Goal: Information Seeking & Learning: Learn about a topic

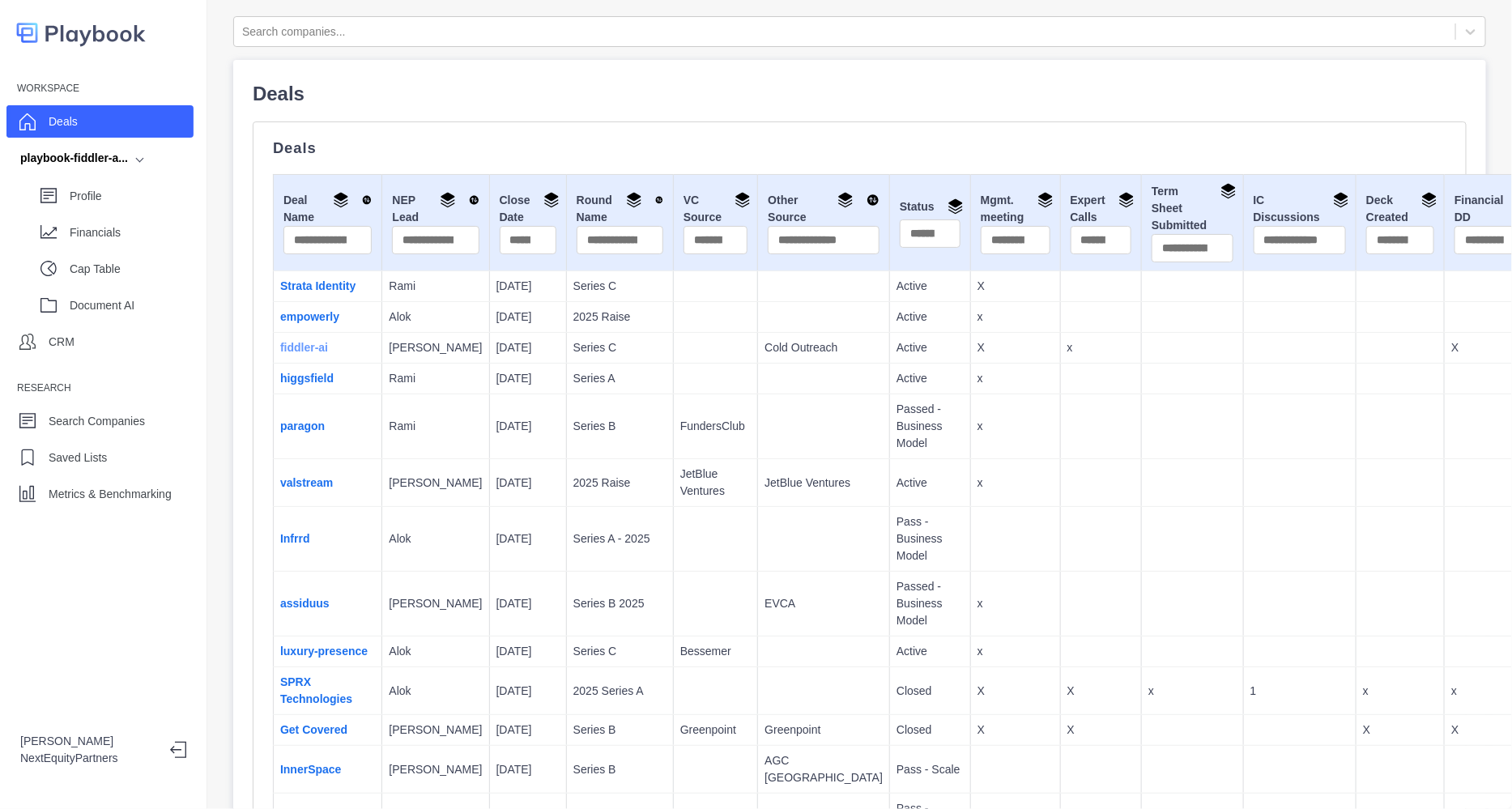
click at [306, 354] on link "fiddler-ai" at bounding box center [304, 347] width 47 height 13
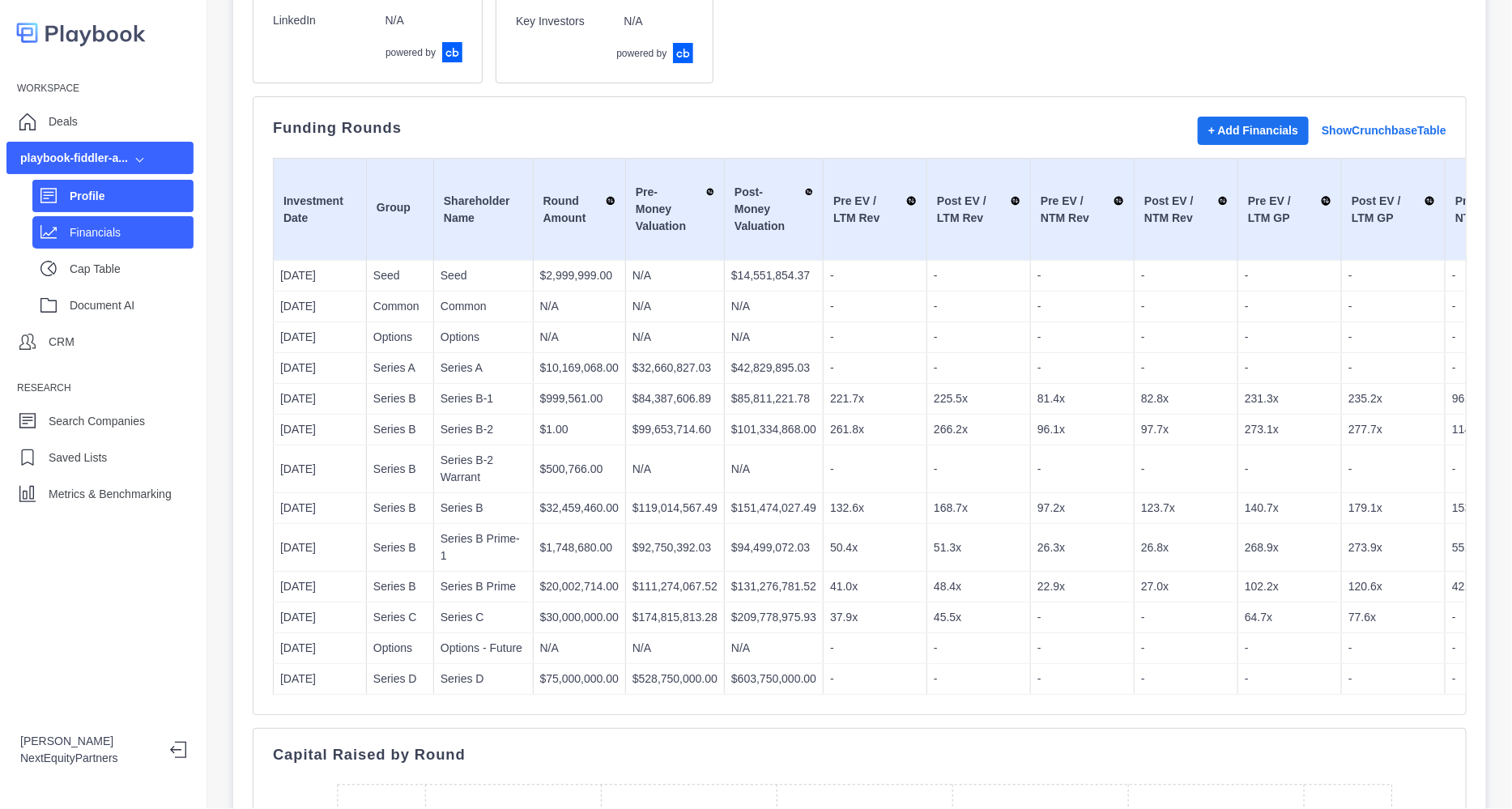
click at [147, 236] on p "Financials" at bounding box center [131, 232] width 124 height 17
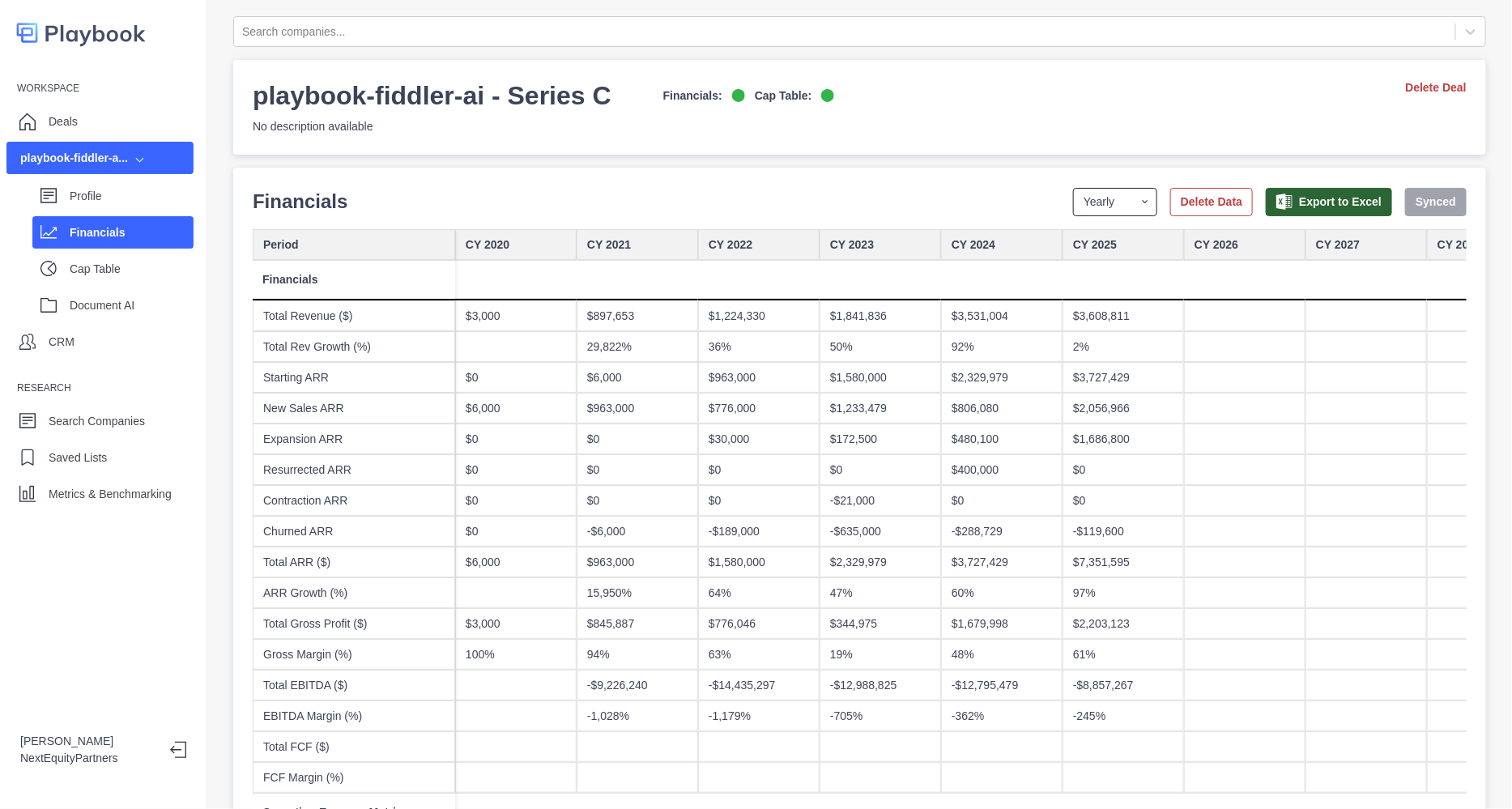
click at [1108, 189] on select "Yearly Quarterly Monthly NTM LTM" at bounding box center [1115, 202] width 84 height 28
select select "monthly"
click at [1073, 188] on select "Yearly Quarterly Monthly NTM LTM" at bounding box center [1115, 202] width 84 height 28
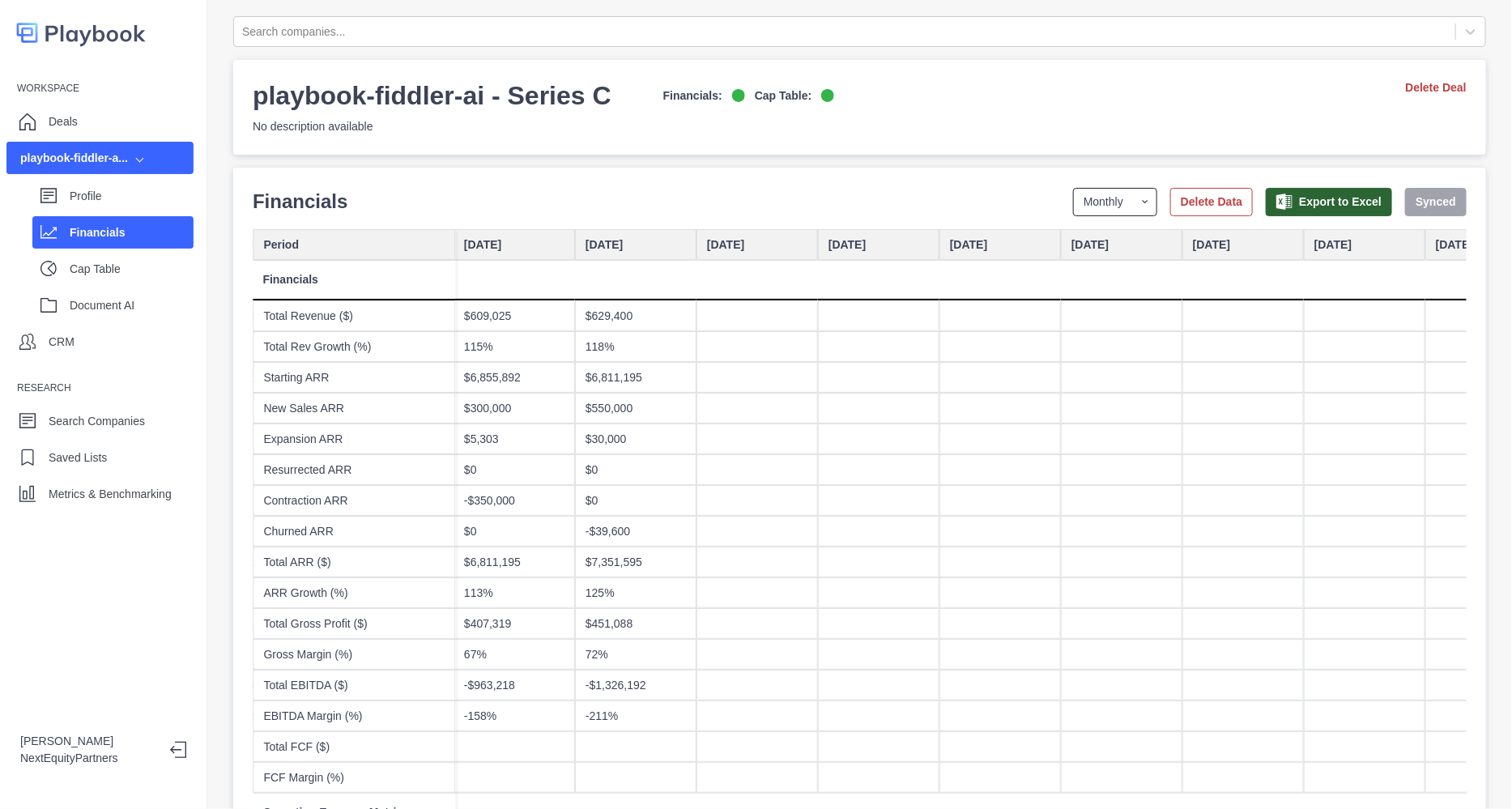
scroll to position [0, 7869]
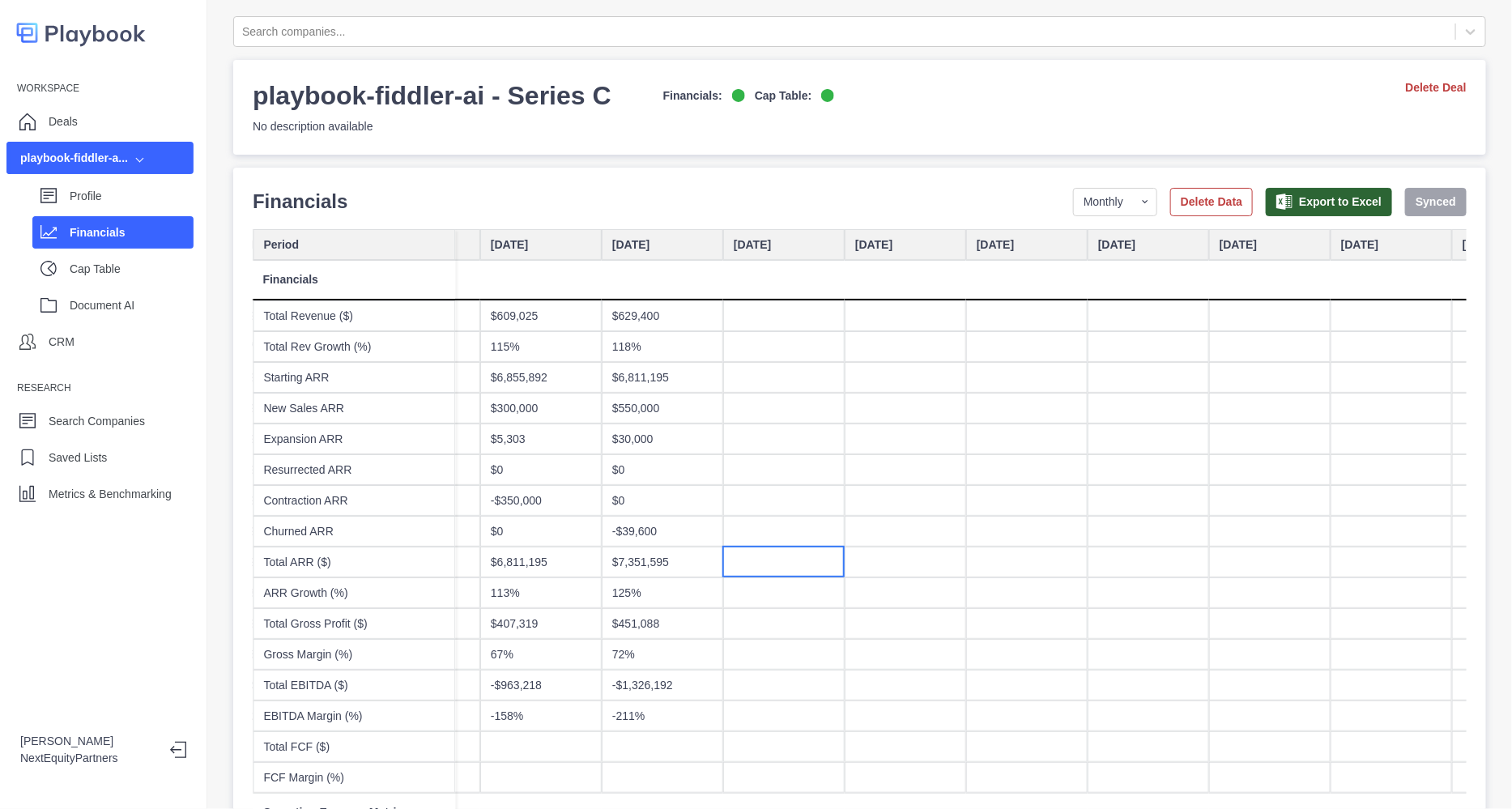
click at [745, 560] on div at bounding box center [783, 561] width 121 height 31
type input "********"
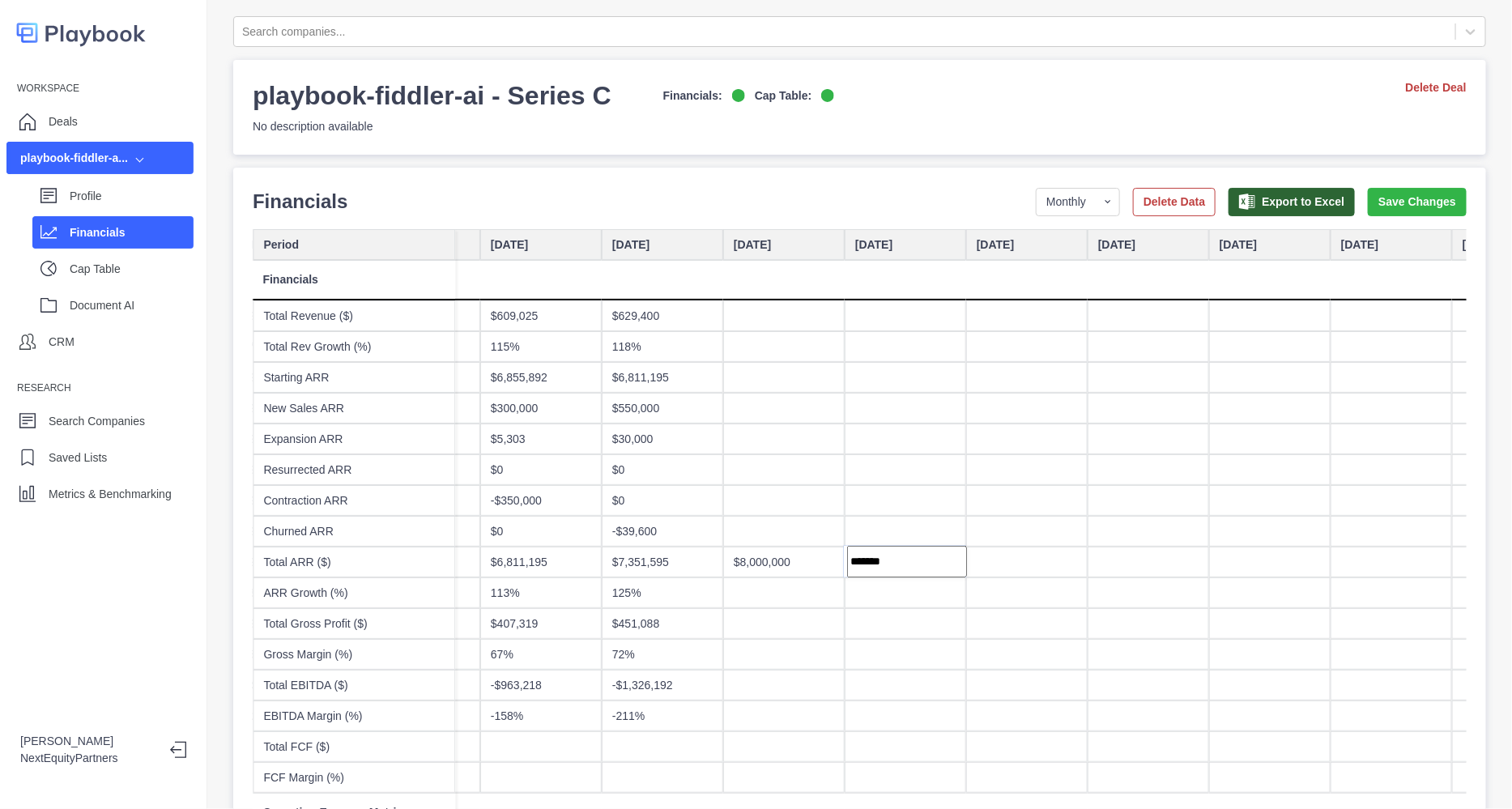
type input "********"
click at [1368, 198] on button "Save Changes" at bounding box center [1416, 202] width 98 height 28
click at [93, 213] on div "Profile Financials Cap Table Document AI" at bounding box center [99, 247] width 187 height 147
click at [92, 213] on div "Profile Financials Cap Table Document AI" at bounding box center [99, 247] width 187 height 147
click at [90, 208] on div "Profile" at bounding box center [112, 196] width 161 height 33
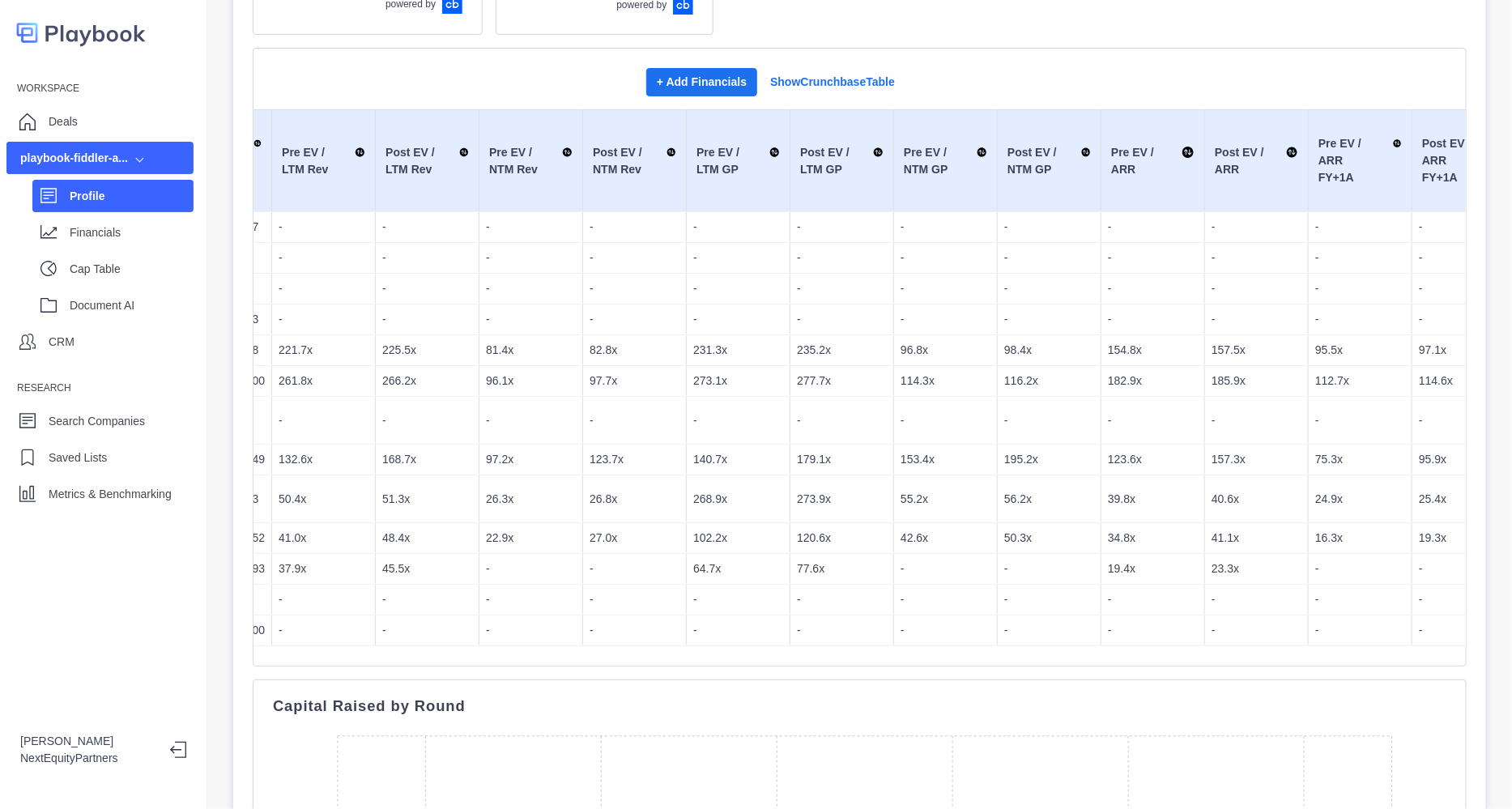
scroll to position [0, 556]
click at [1210, 560] on p "23.3x" at bounding box center [1252, 568] width 90 height 17
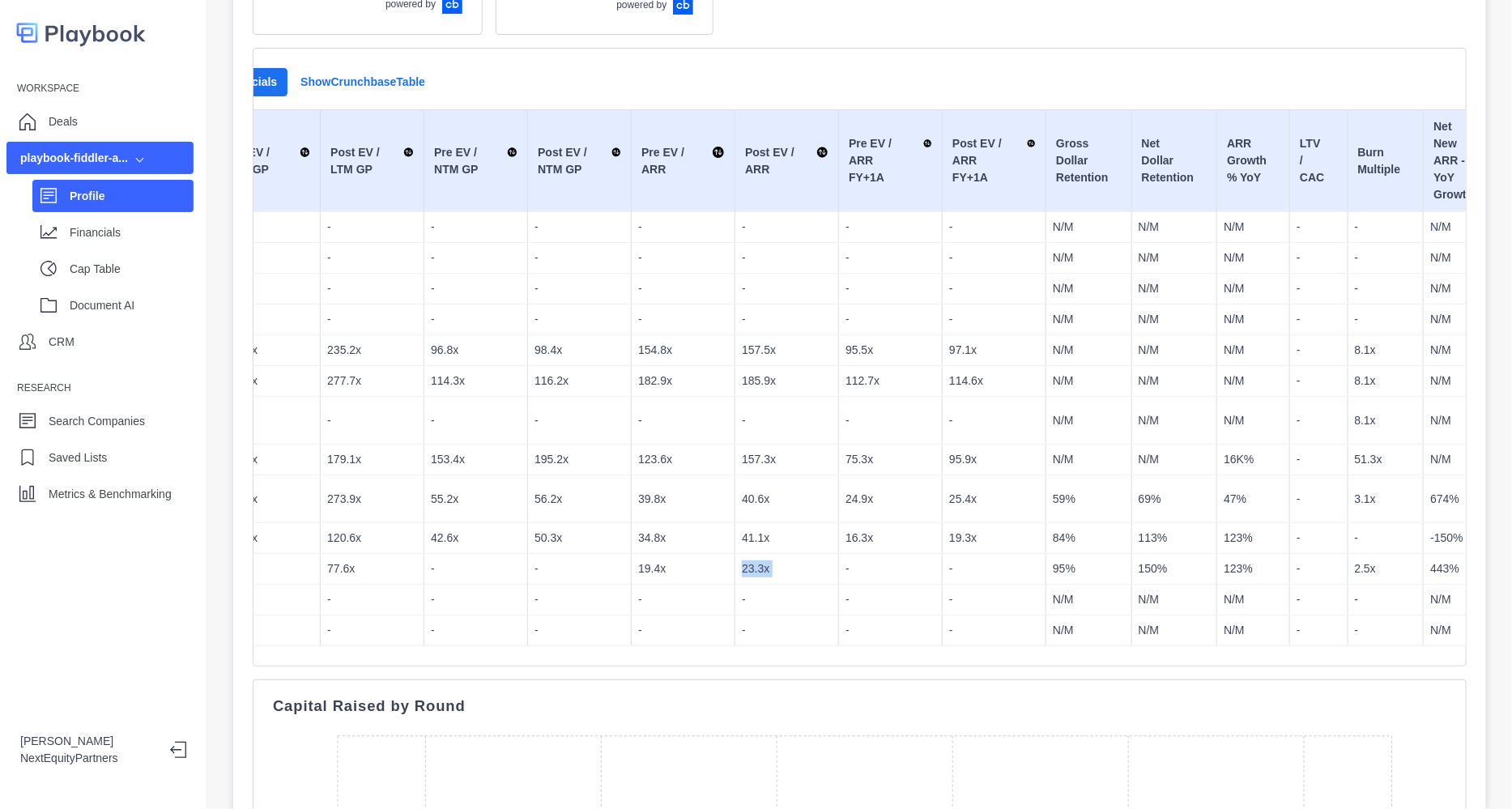
scroll to position [0, 1020]
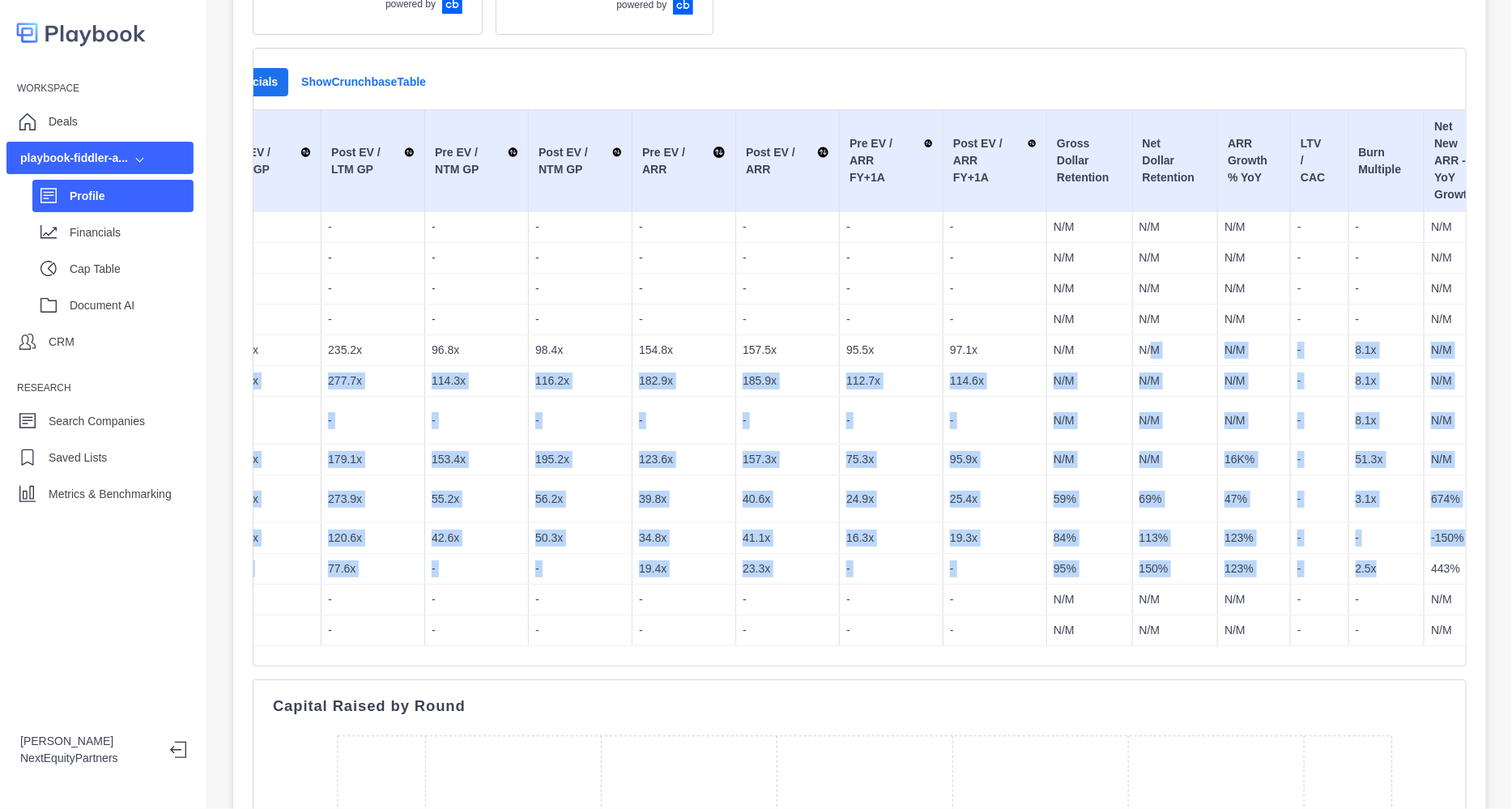
drag, startPoint x: 1343, startPoint y: 554, endPoint x: 1128, endPoint y: 358, distance: 290.9
click at [1128, 358] on tbody "[DATE] Seed Seed $2,999,999.00 N/A $14,551,854.37 - - - - - - - - - - - - N/M N…" at bounding box center [584, 430] width 2661 height 434
click at [1132, 358] on td "N/M" at bounding box center [1175, 350] width 86 height 31
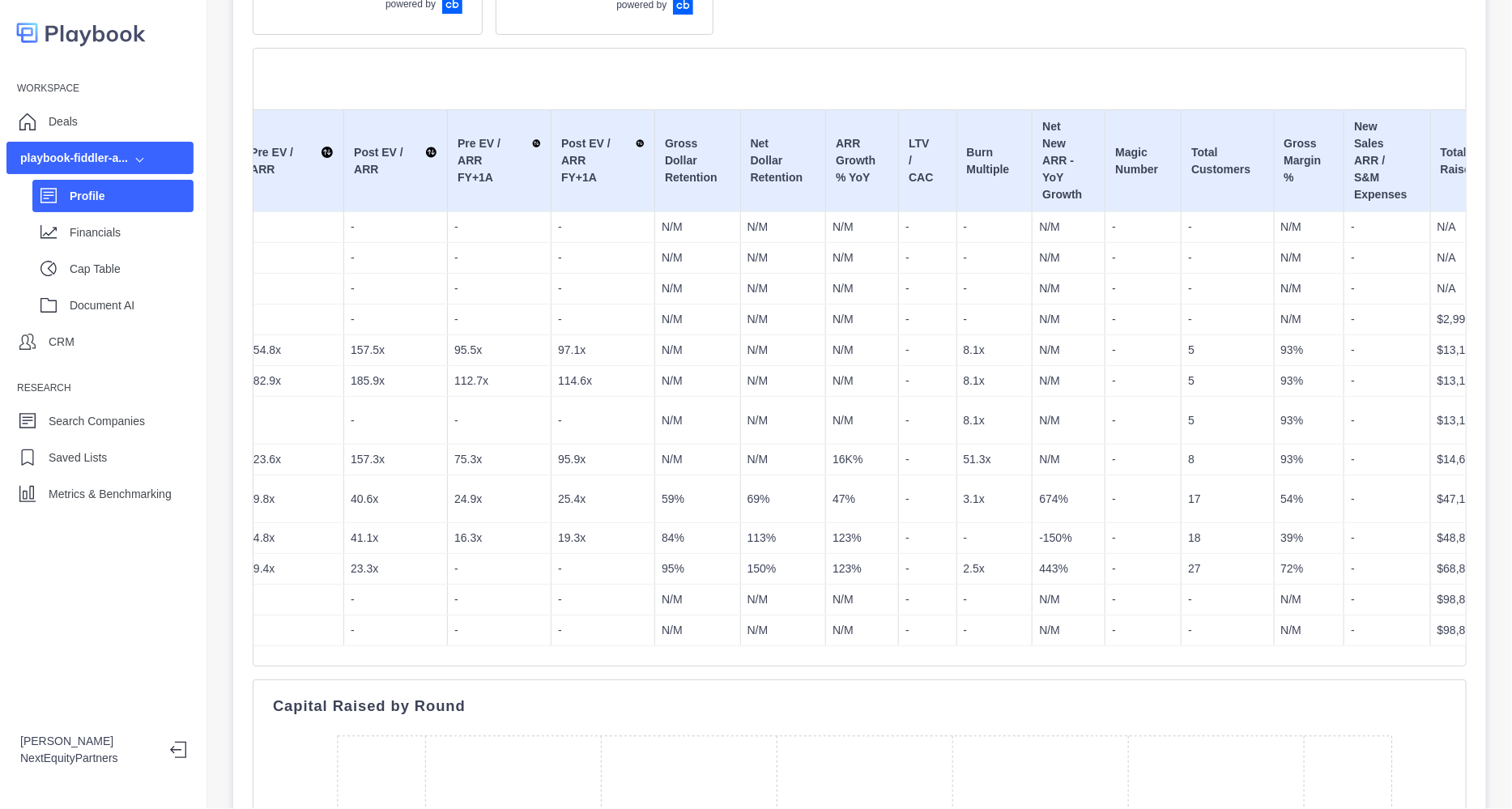
scroll to position [0, 1465]
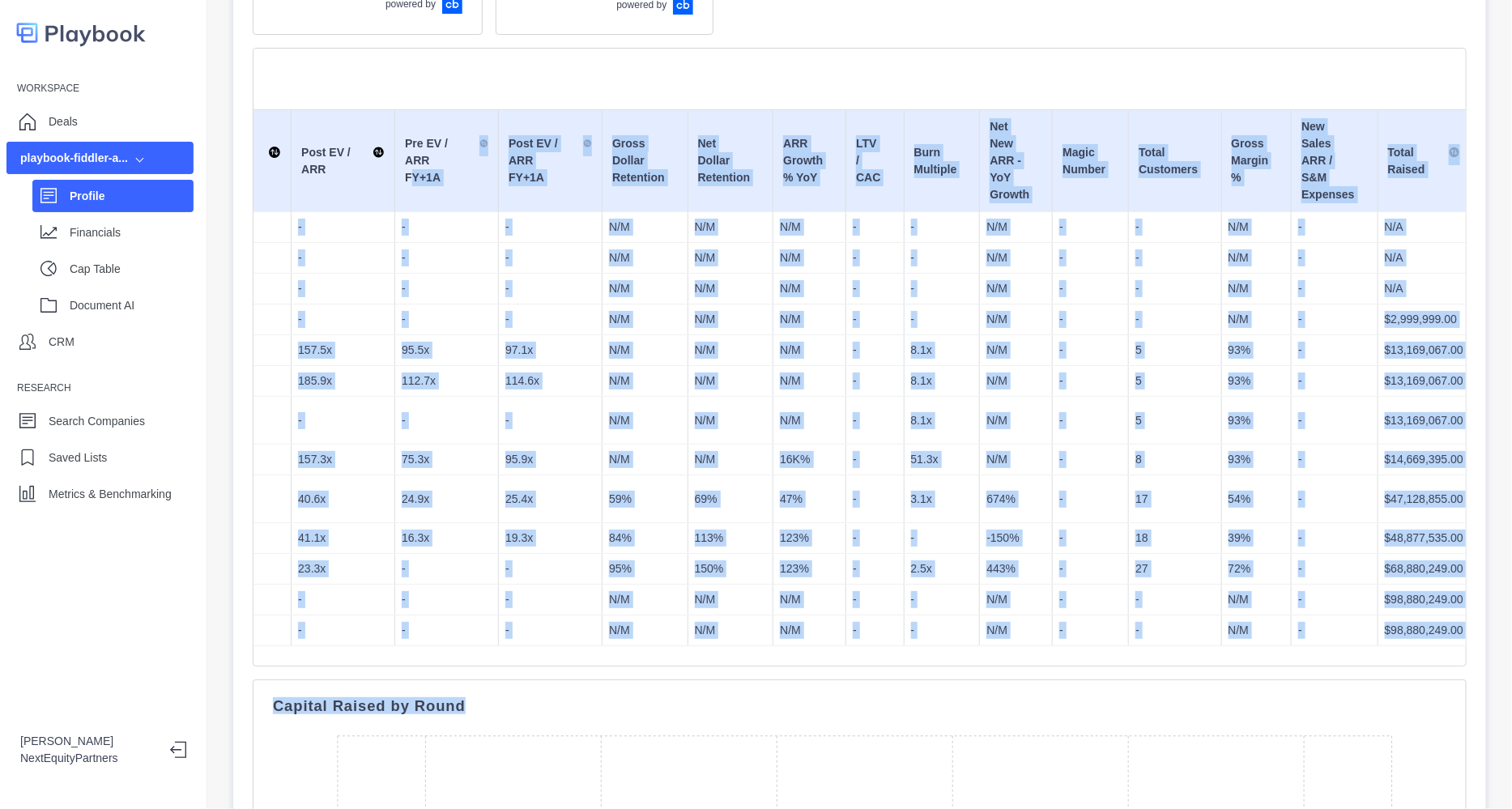
drag, startPoint x: 410, startPoint y: 173, endPoint x: 1090, endPoint y: 686, distance: 851.8
click at [1090, 686] on div "Company Overview HQ N/A Employees N/A Date Founded - Website [URL] LinkedIn N/A…" at bounding box center [860, 590] width 1213 height 1600
click at [1086, 638] on td "-" at bounding box center [1091, 631] width 76 height 31
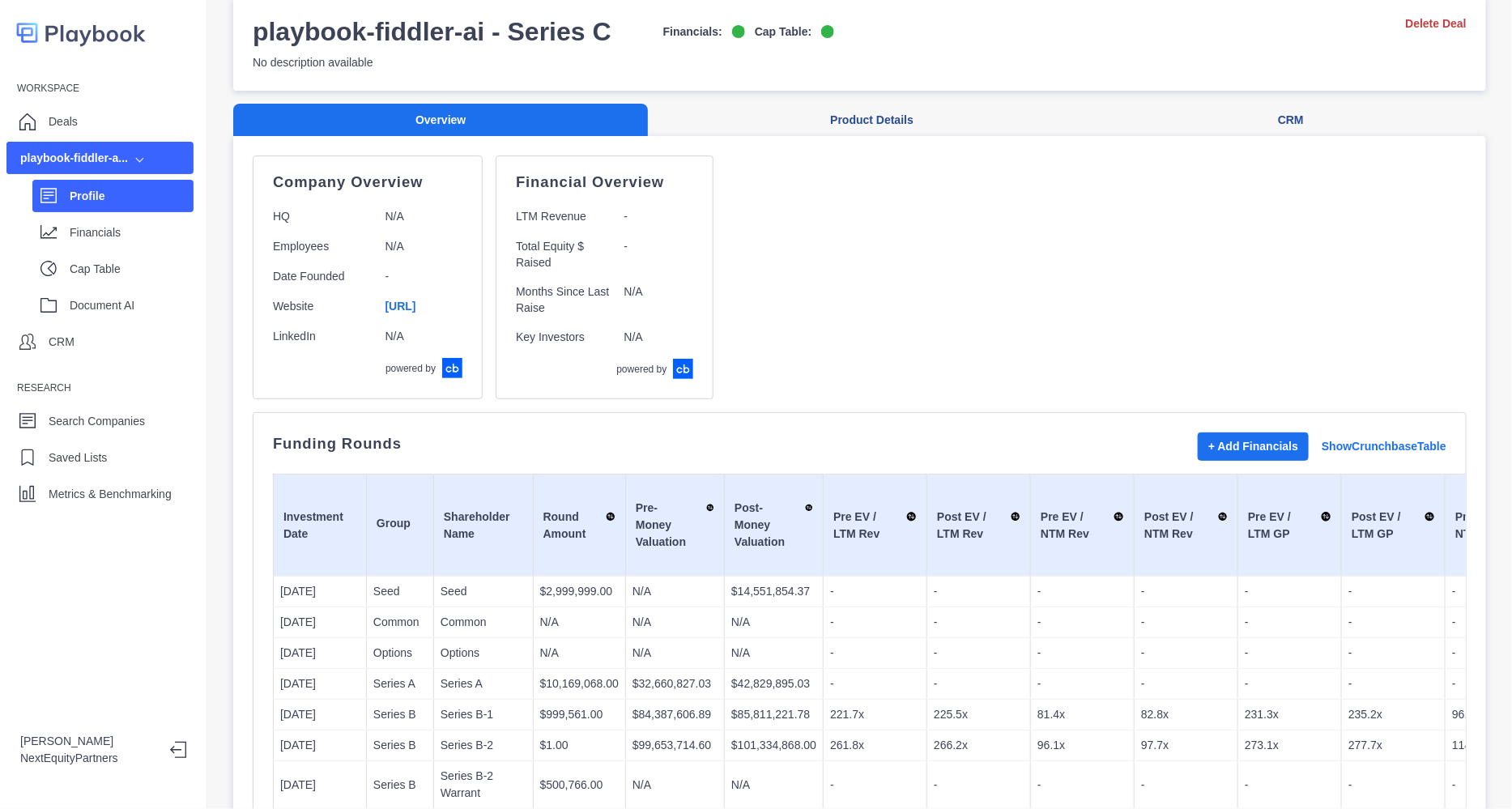
scroll to position [0, 0]
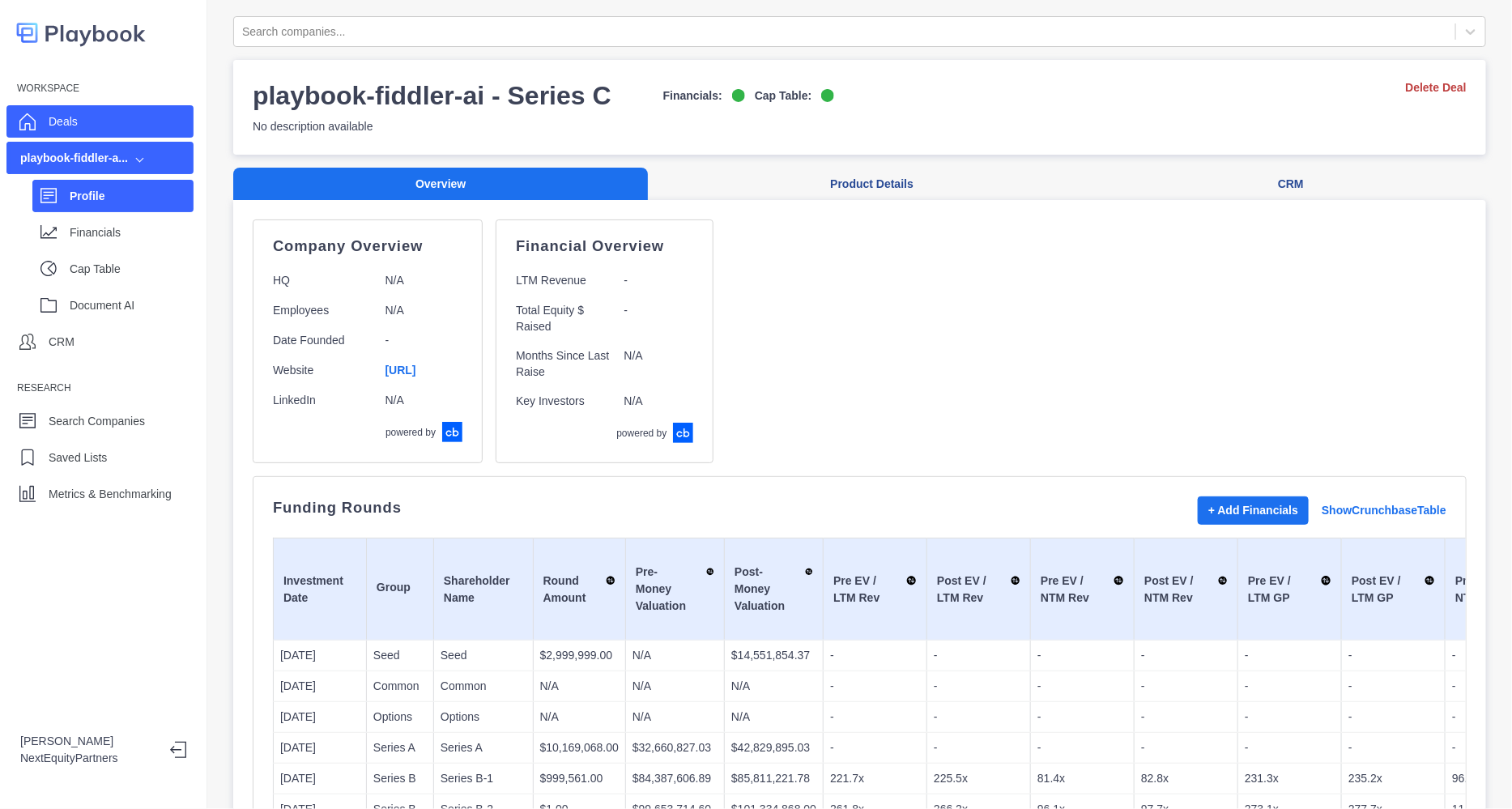
click at [48, 137] on div "Deals" at bounding box center [99, 121] width 187 height 33
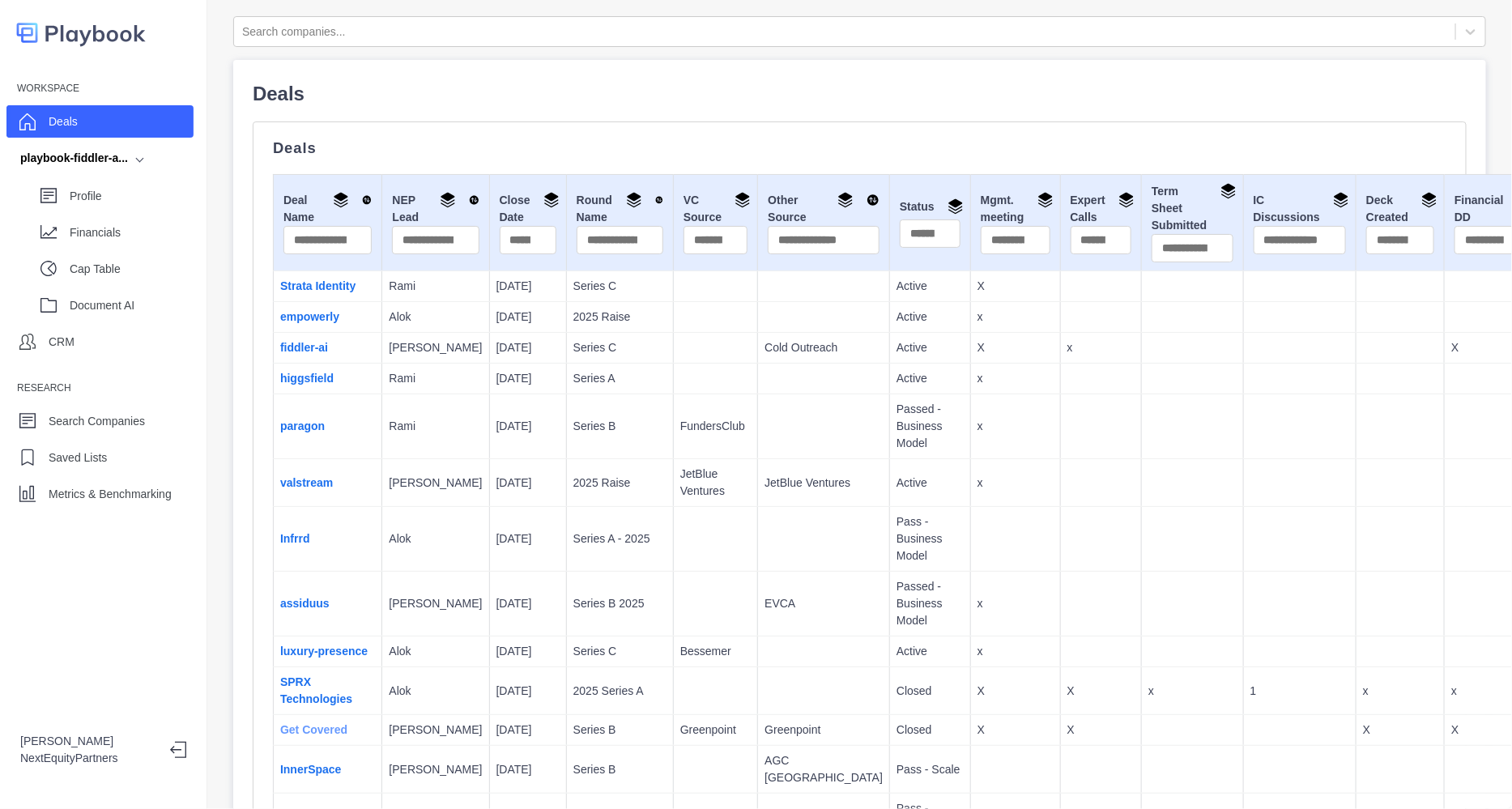
click at [316, 736] on link "Get Covered" at bounding box center [313, 729] width 68 height 13
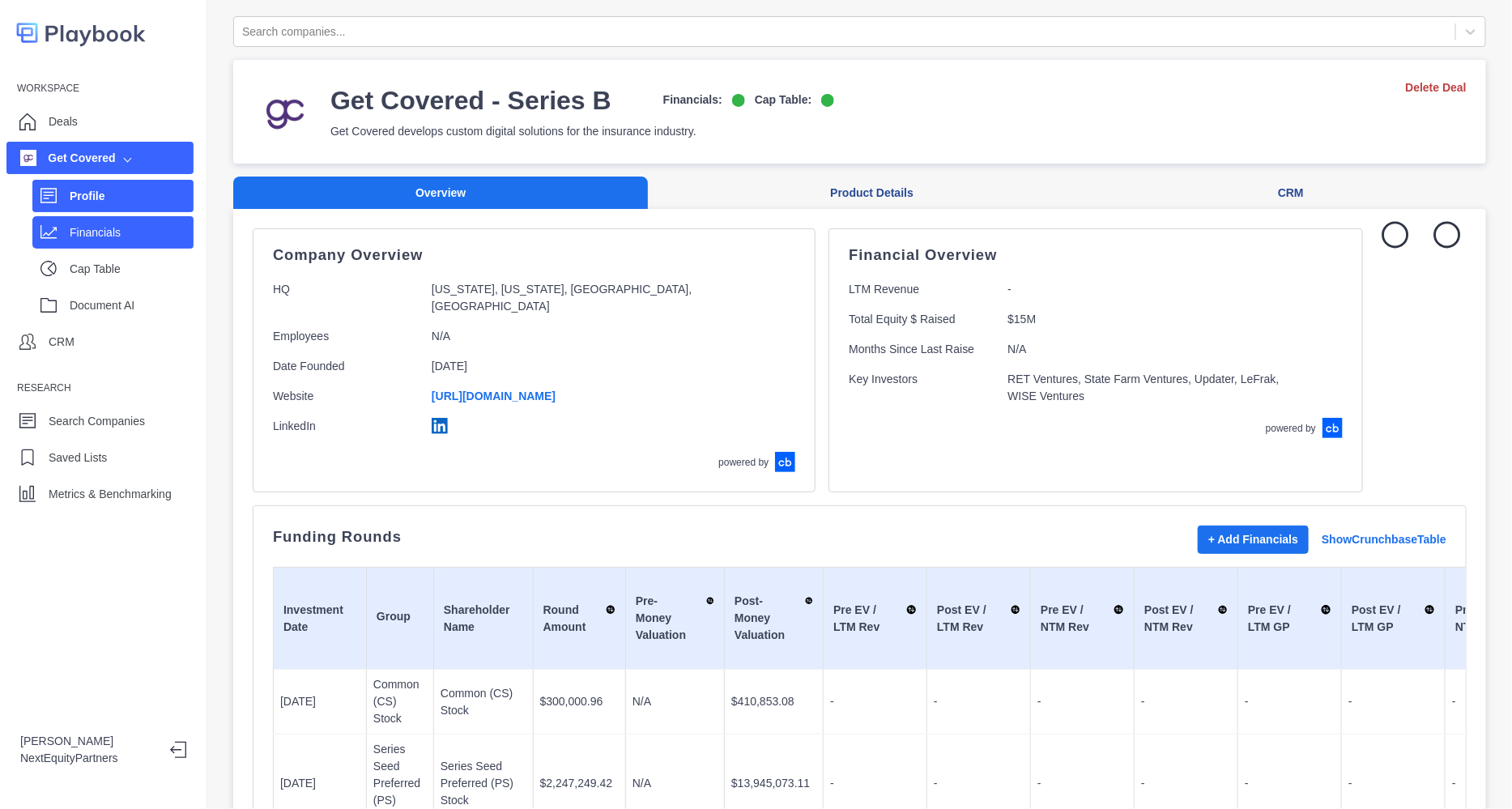
click at [72, 228] on p "Financials" at bounding box center [131, 232] width 124 height 17
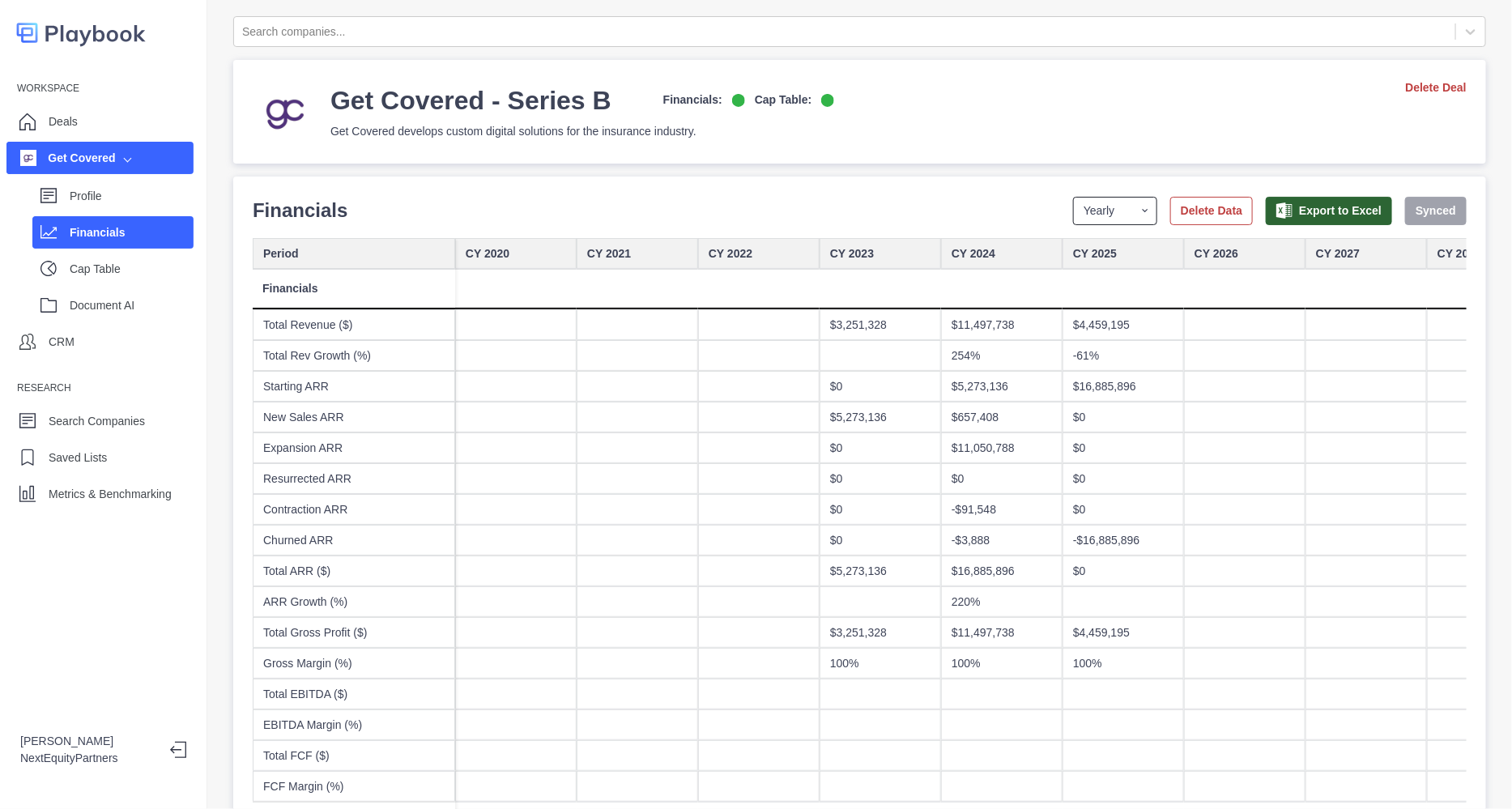
click at [1098, 206] on select "Yearly Quarterly Monthly NTM LTM" at bounding box center [1115, 211] width 84 height 28
click at [1073, 197] on select "Yearly Quarterly Monthly NTM LTM" at bounding box center [1115, 211] width 84 height 28
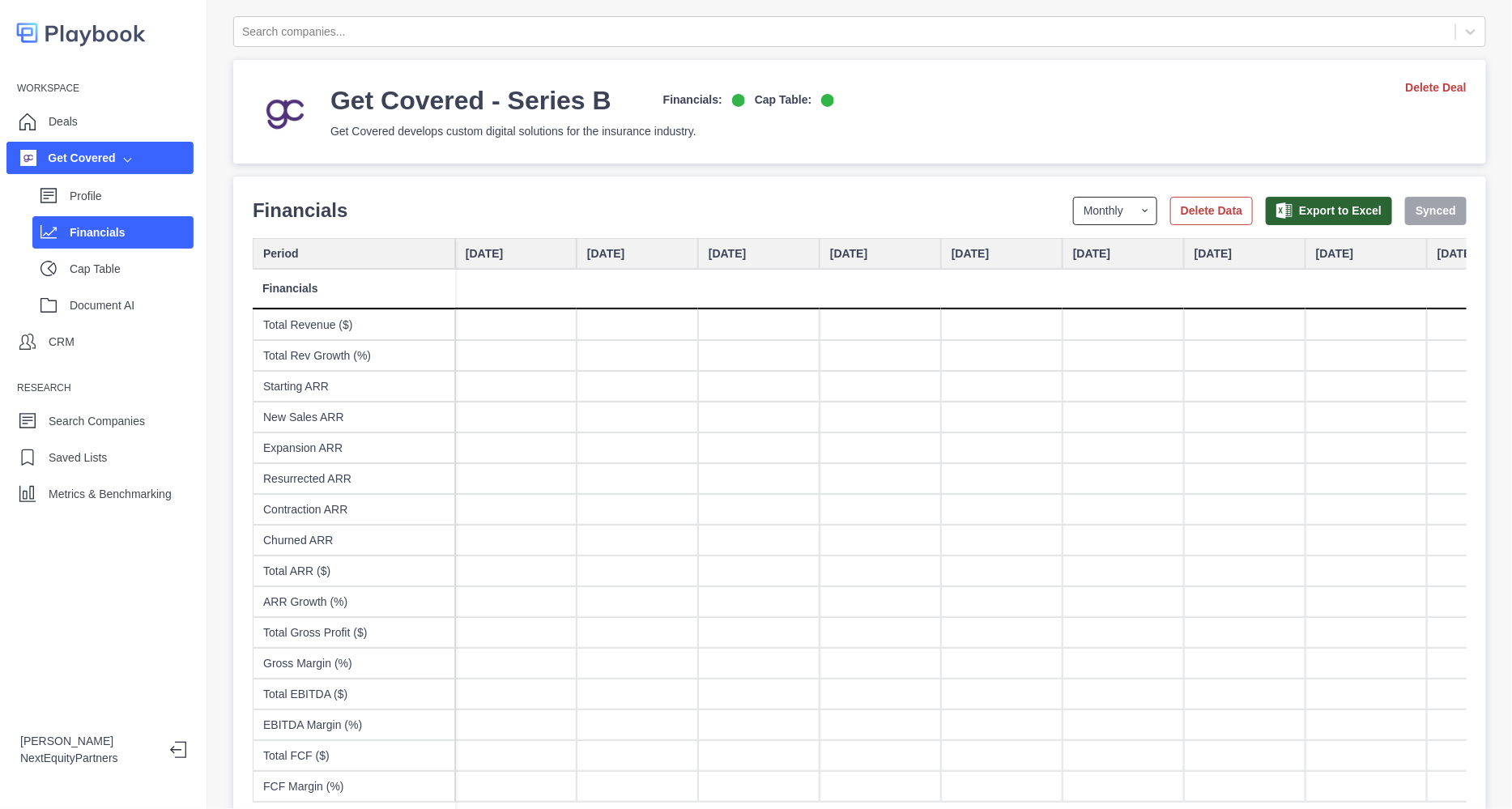
click at [1073, 206] on select "Yearly Quarterly Monthly NTM LTM" at bounding box center [1115, 211] width 84 height 28
click at [1073, 197] on select "Yearly Quarterly Monthly NTM LTM" at bounding box center [1115, 211] width 84 height 28
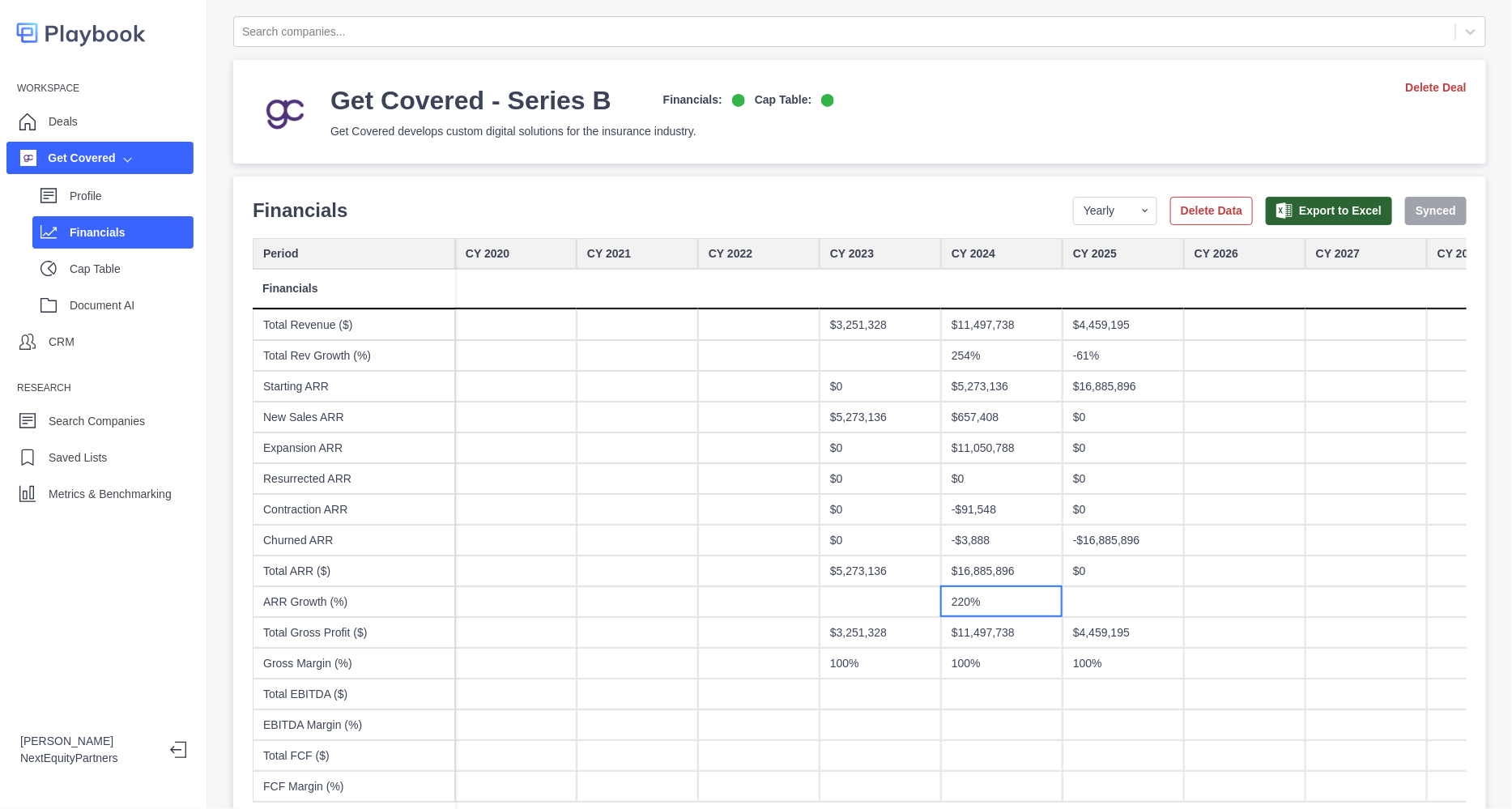
click at [1048, 611] on div "220%" at bounding box center [1001, 602] width 121 height 31
click at [995, 654] on div "100%" at bounding box center [1001, 663] width 121 height 31
click at [919, 661] on div "100%" at bounding box center [880, 663] width 121 height 31
click at [1006, 654] on div "100%" at bounding box center [1001, 663] width 121 height 31
click at [1132, 658] on div "100%" at bounding box center [1123, 663] width 121 height 31
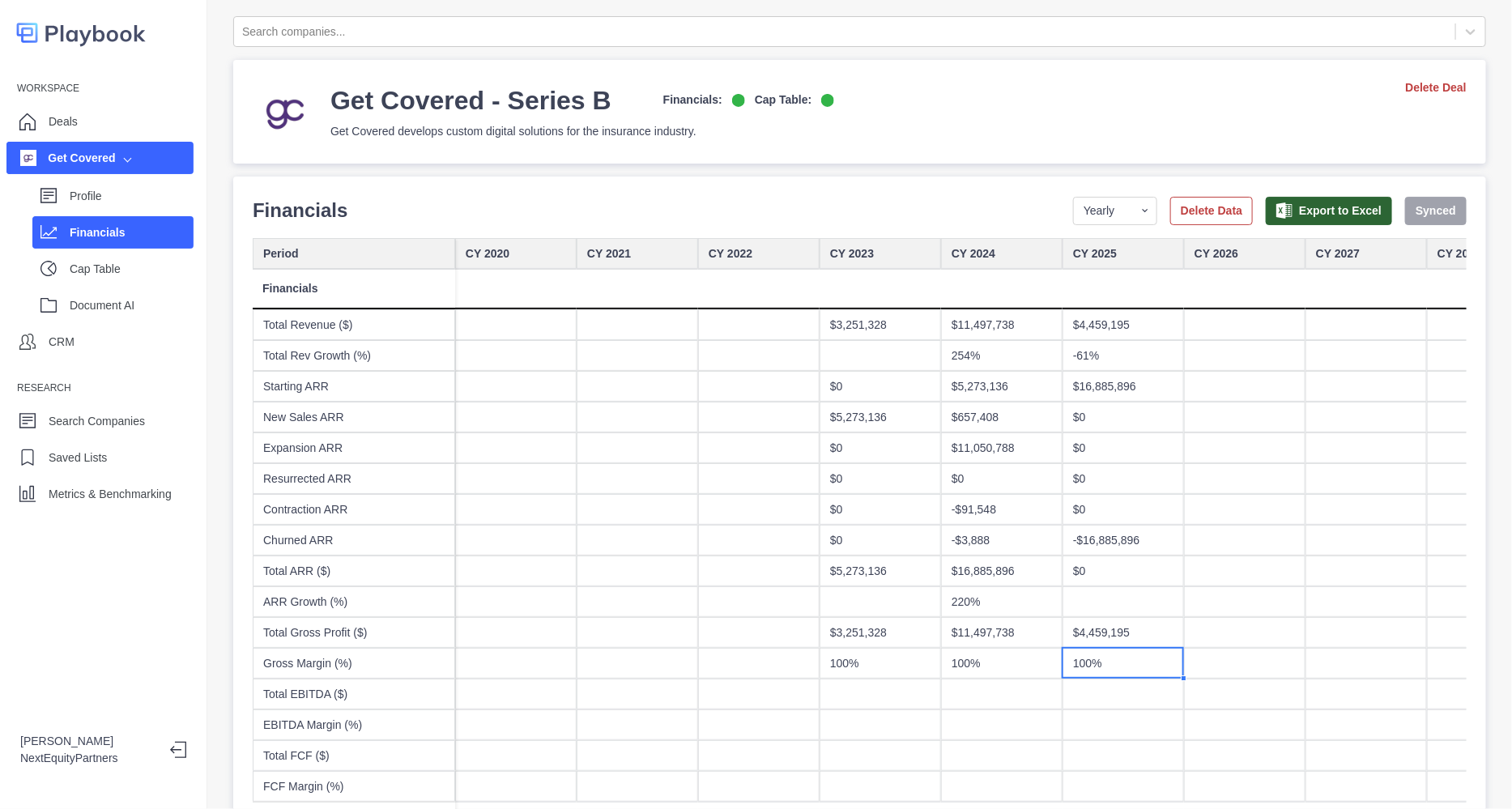
click at [1134, 642] on div "$4,459,195" at bounding box center [1123, 632] width 121 height 31
click at [1016, 648] on div "100%" at bounding box center [1001, 663] width 121 height 31
drag, startPoint x: 973, startPoint y: 675, endPoint x: 892, endPoint y: 653, distance: 83.9
click at [971, 675] on div "100%" at bounding box center [1001, 663] width 121 height 31
click at [853, 627] on div "$3,251,328" at bounding box center [880, 632] width 121 height 31
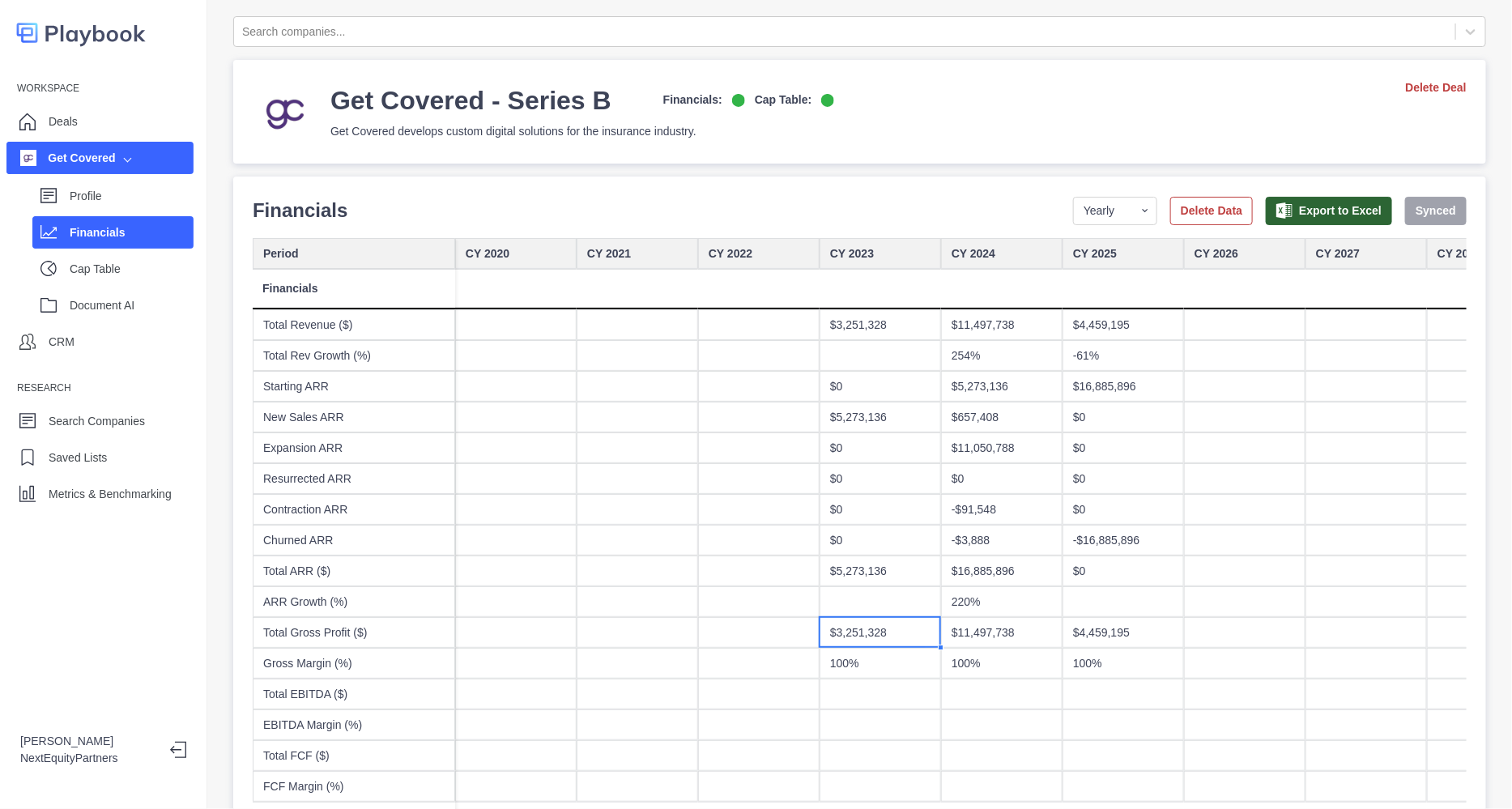
click at [854, 657] on div "100%" at bounding box center [880, 663] width 121 height 31
click at [950, 618] on div "$11,497,738" at bounding box center [1001, 632] width 121 height 31
click at [977, 652] on div "100%" at bounding box center [1001, 663] width 121 height 31
click at [1083, 628] on div "$4,459,195" at bounding box center [1123, 632] width 121 height 31
click at [1085, 646] on div "$4,459,195" at bounding box center [1123, 632] width 121 height 31
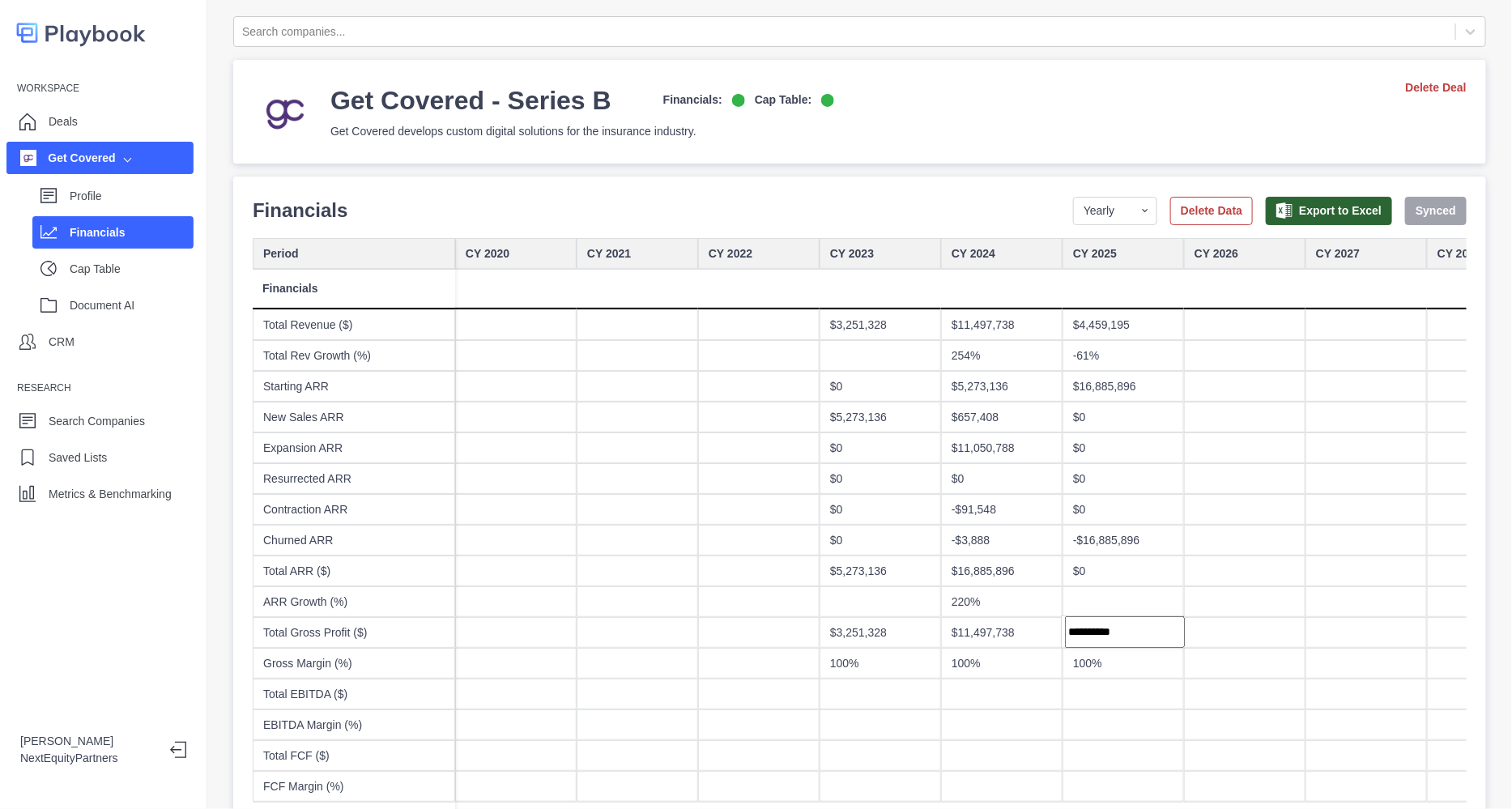
click at [1024, 641] on div "$11,497,738" at bounding box center [1001, 632] width 121 height 31
click at [983, 656] on div "100%" at bounding box center [1001, 663] width 121 height 31
click at [893, 636] on div "$3,251,328" at bounding box center [880, 632] width 121 height 31
click at [875, 664] on div "100%" at bounding box center [880, 663] width 121 height 31
click at [944, 641] on div "$11,497,738" at bounding box center [1001, 632] width 121 height 31
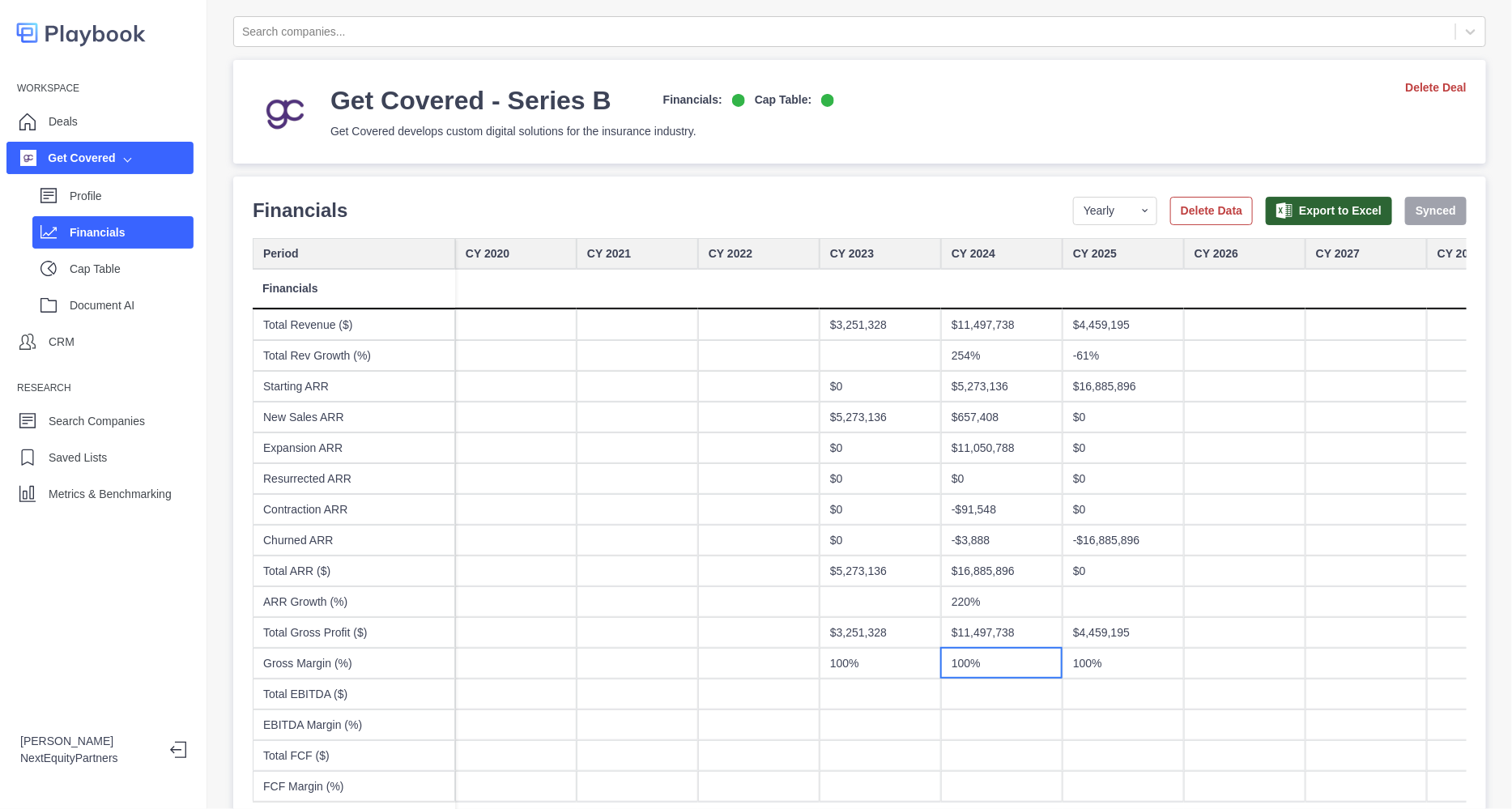
drag, startPoint x: 953, startPoint y: 668, endPoint x: 963, endPoint y: 664, distance: 10.8
click at [954, 668] on div "100%" at bounding box center [1001, 663] width 121 height 31
click at [1105, 612] on div at bounding box center [1123, 602] width 121 height 31
click at [1105, 663] on div "100%" at bounding box center [1123, 663] width 121 height 31
click at [1090, 622] on div "$4,459,195" at bounding box center [1123, 632] width 121 height 31
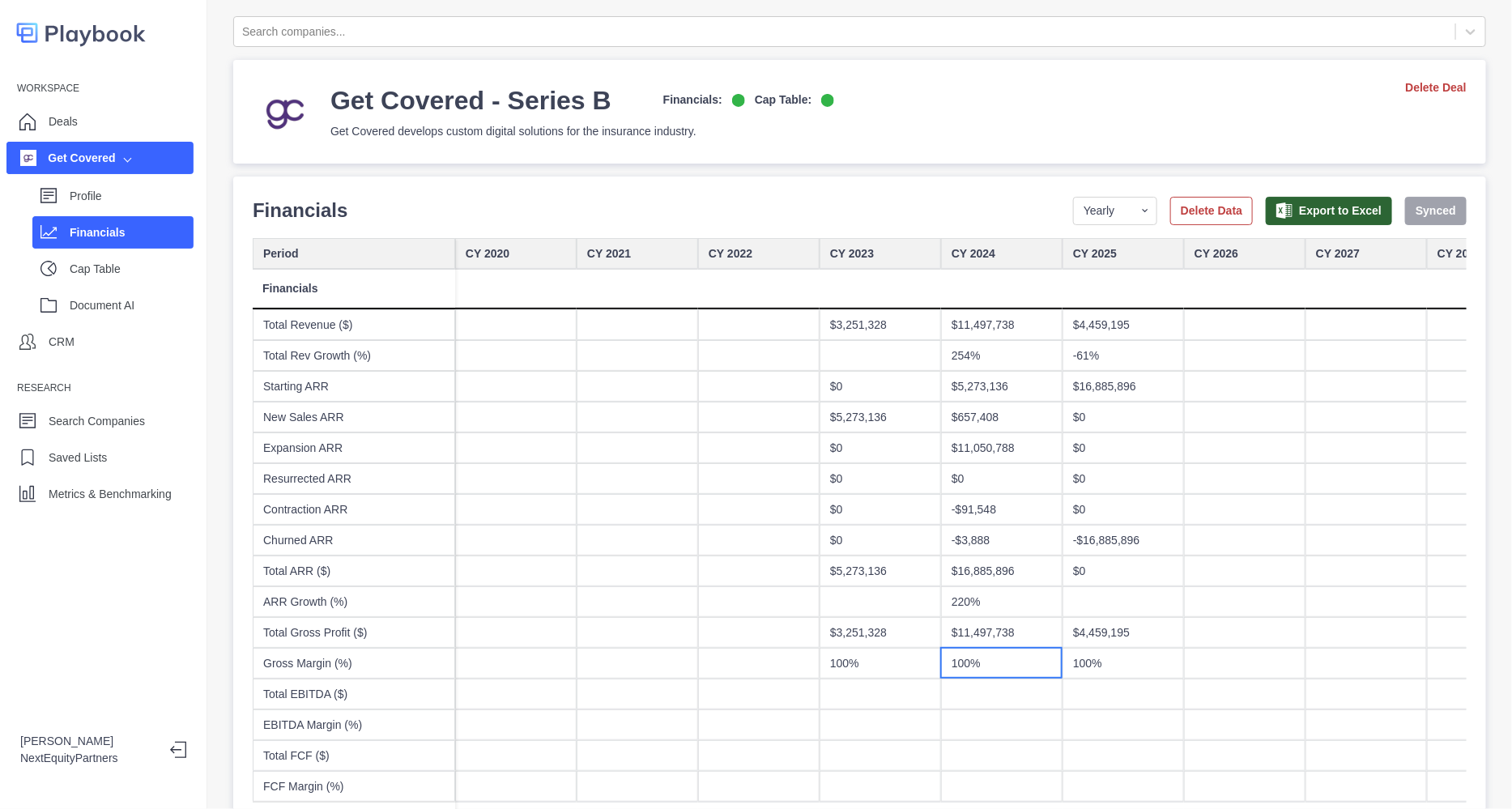
click at [963, 655] on div "100%" at bounding box center [1001, 663] width 121 height 31
click at [920, 649] on div "100%" at bounding box center [880, 663] width 121 height 31
click at [875, 638] on div "$3,251,328" at bounding box center [880, 632] width 121 height 31
click at [805, 655] on div at bounding box center [759, 663] width 121 height 31
click at [856, 625] on div "$3,251,328" at bounding box center [880, 632] width 121 height 31
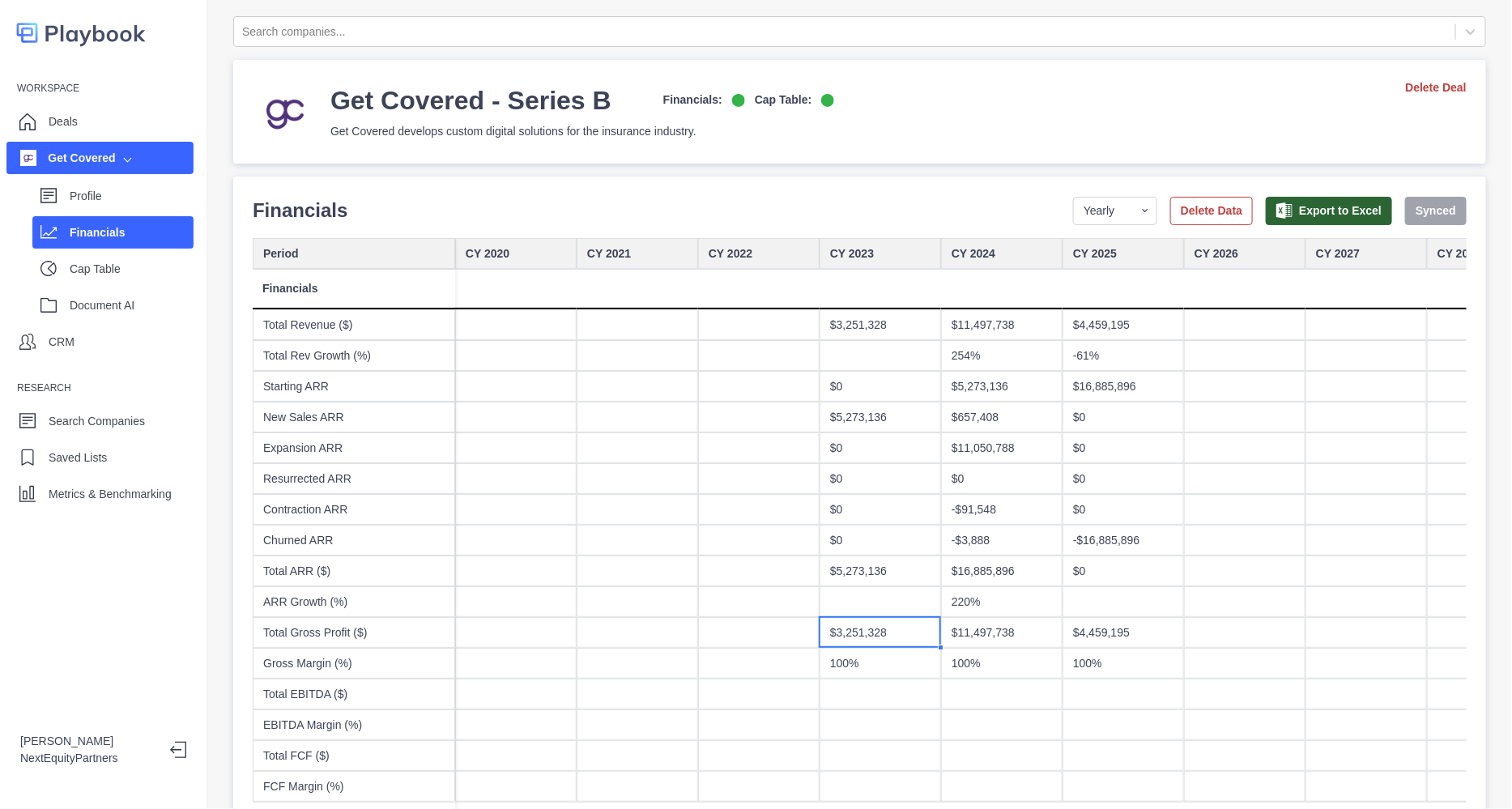
click at [868, 660] on div "100%" at bounding box center [880, 663] width 121 height 31
click at [961, 625] on div "$11,497,738" at bounding box center [1001, 632] width 121 height 31
click at [1014, 660] on div "100%" at bounding box center [1001, 663] width 121 height 31
click at [1121, 605] on div at bounding box center [1123, 602] width 121 height 31
click at [1121, 624] on div "$4,459,195" at bounding box center [1123, 632] width 121 height 31
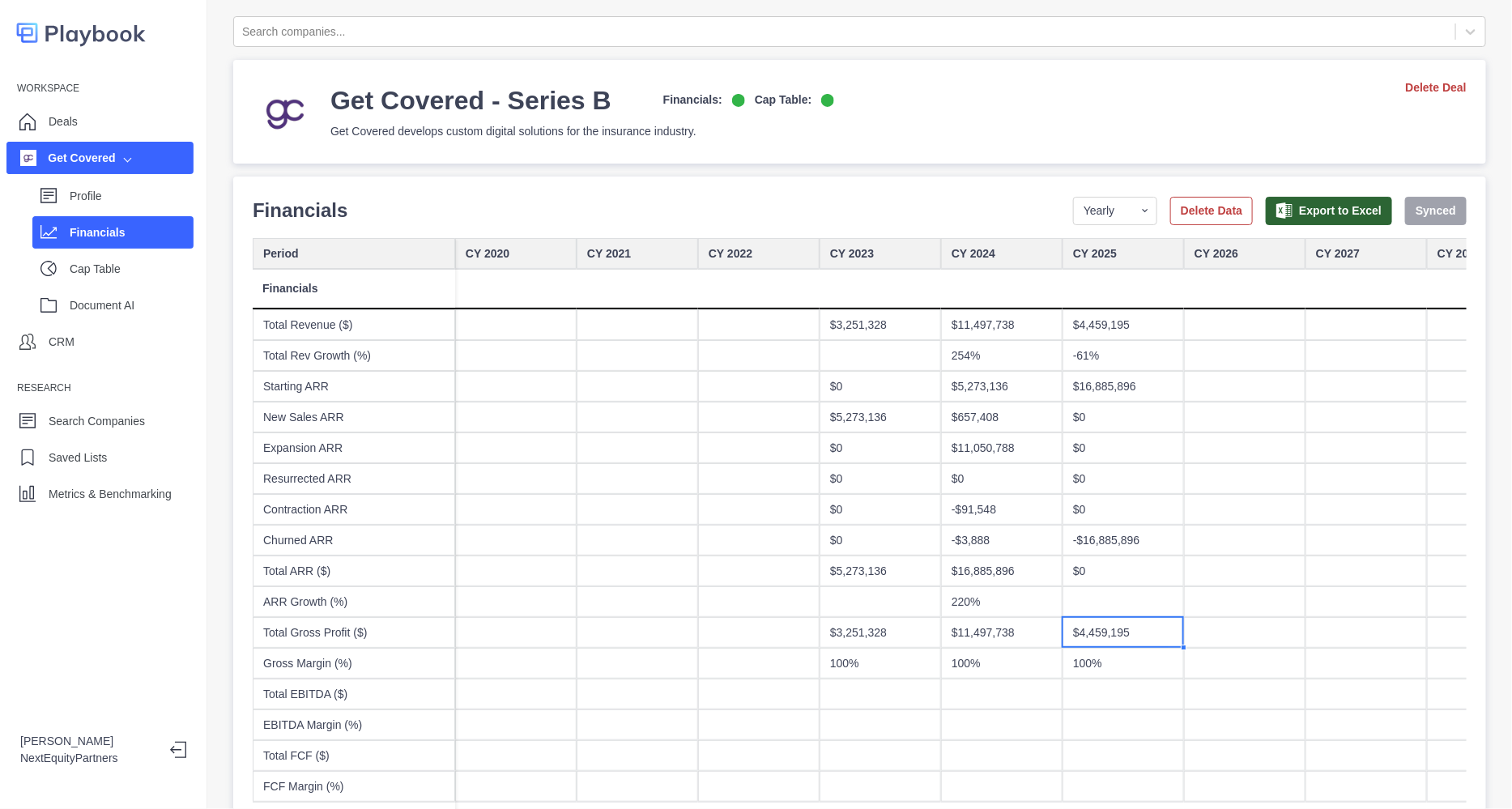
click at [1097, 661] on div "100%" at bounding box center [1123, 663] width 121 height 31
drag, startPoint x: 1182, startPoint y: 641, endPoint x: 1159, endPoint y: 650, distance: 24.7
click at [1116, 666] on div "100%" at bounding box center [1123, 663] width 121 height 31
click at [973, 650] on div "100%" at bounding box center [1001, 663] width 121 height 31
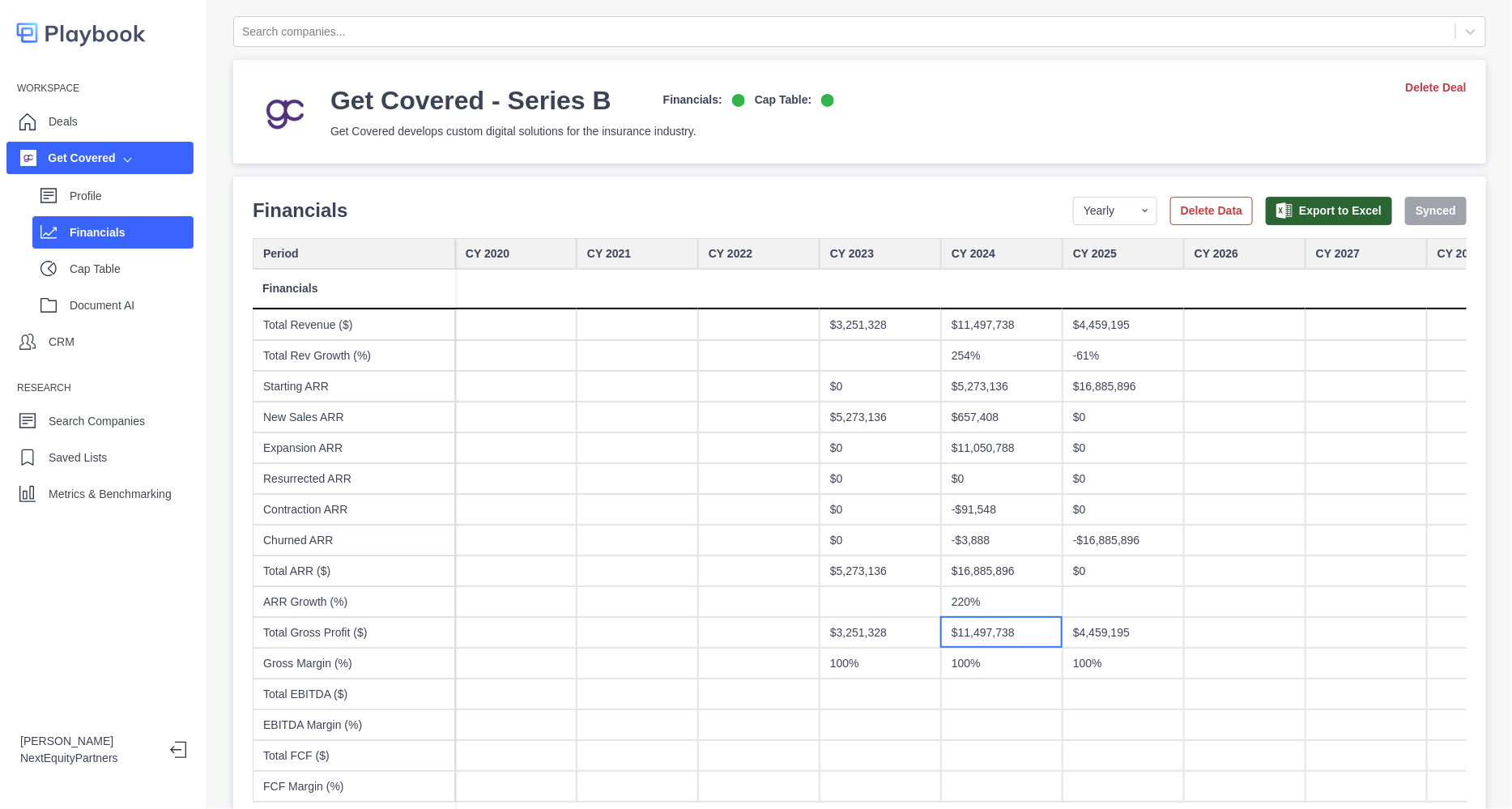
click at [962, 639] on div "$11,497,738" at bounding box center [1001, 632] width 121 height 31
click at [914, 661] on div "100%" at bounding box center [880, 663] width 121 height 31
click at [724, 629] on div at bounding box center [759, 632] width 121 height 31
click at [659, 654] on div at bounding box center [637, 663] width 121 height 31
drag, startPoint x: 722, startPoint y: 638, endPoint x: 751, endPoint y: 639, distance: 29.0
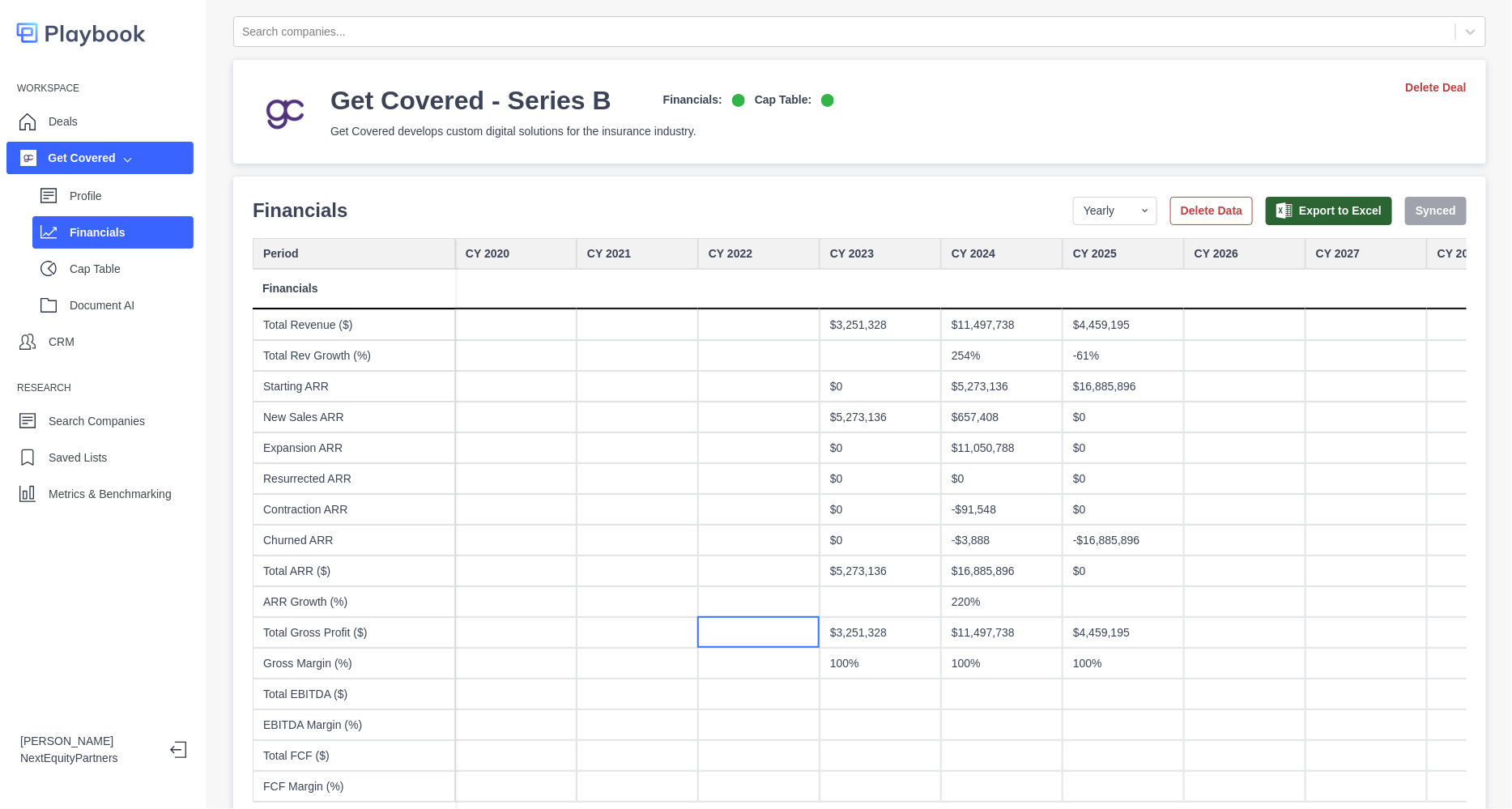
click at [723, 638] on div at bounding box center [759, 632] width 121 height 31
click at [978, 639] on div "$11,497,738" at bounding box center [1001, 632] width 121 height 31
click at [846, 669] on div "100%" at bounding box center [880, 663] width 121 height 31
click at [733, 625] on div at bounding box center [759, 632] width 121 height 31
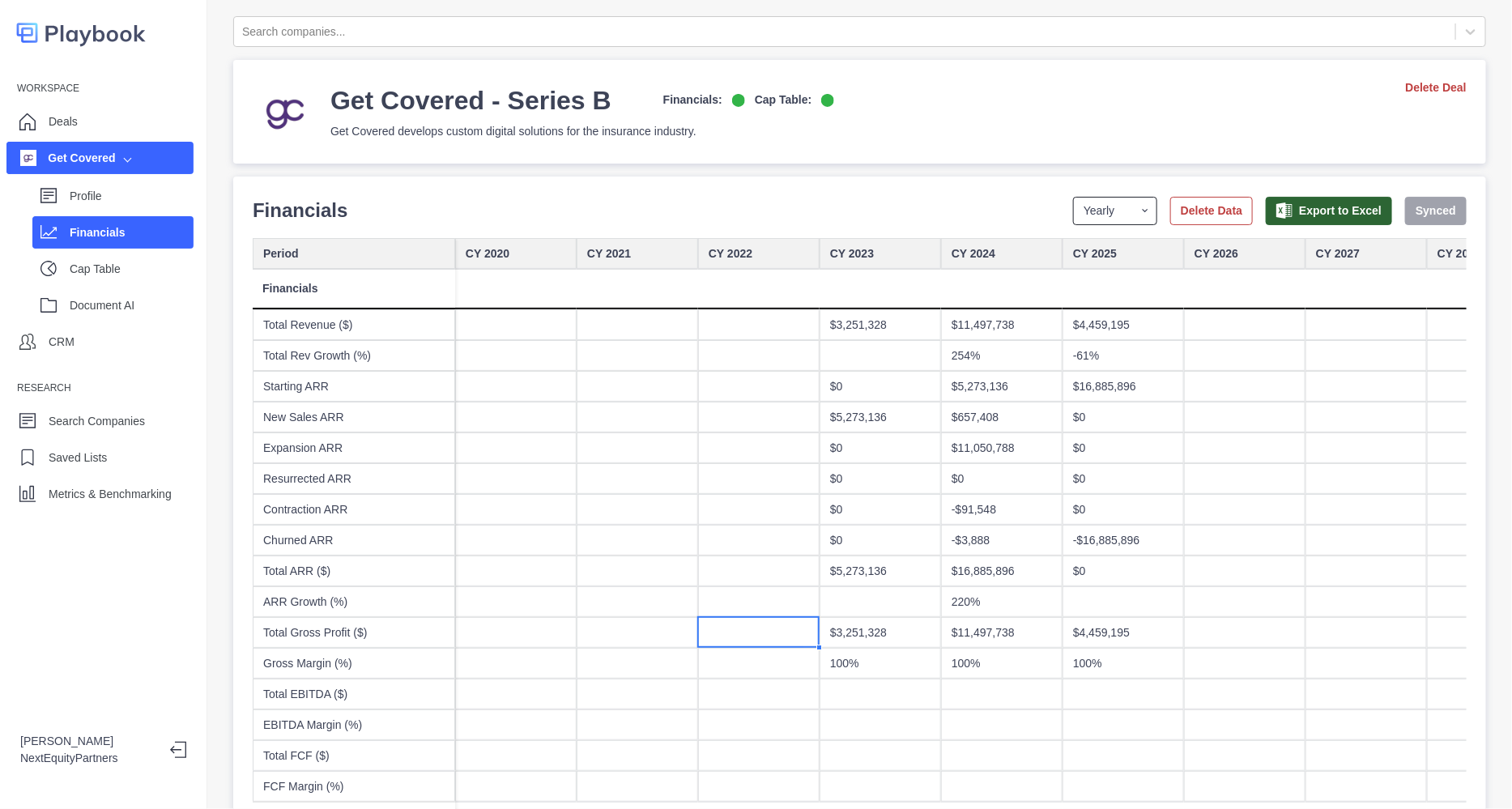
click at [1079, 197] on select "Yearly Quarterly Monthly NTM LTM" at bounding box center [1115, 211] width 84 height 28
select select "monthly"
click at [1073, 197] on select "Yearly Quarterly Monthly NTM LTM" at bounding box center [1115, 211] width 84 height 28
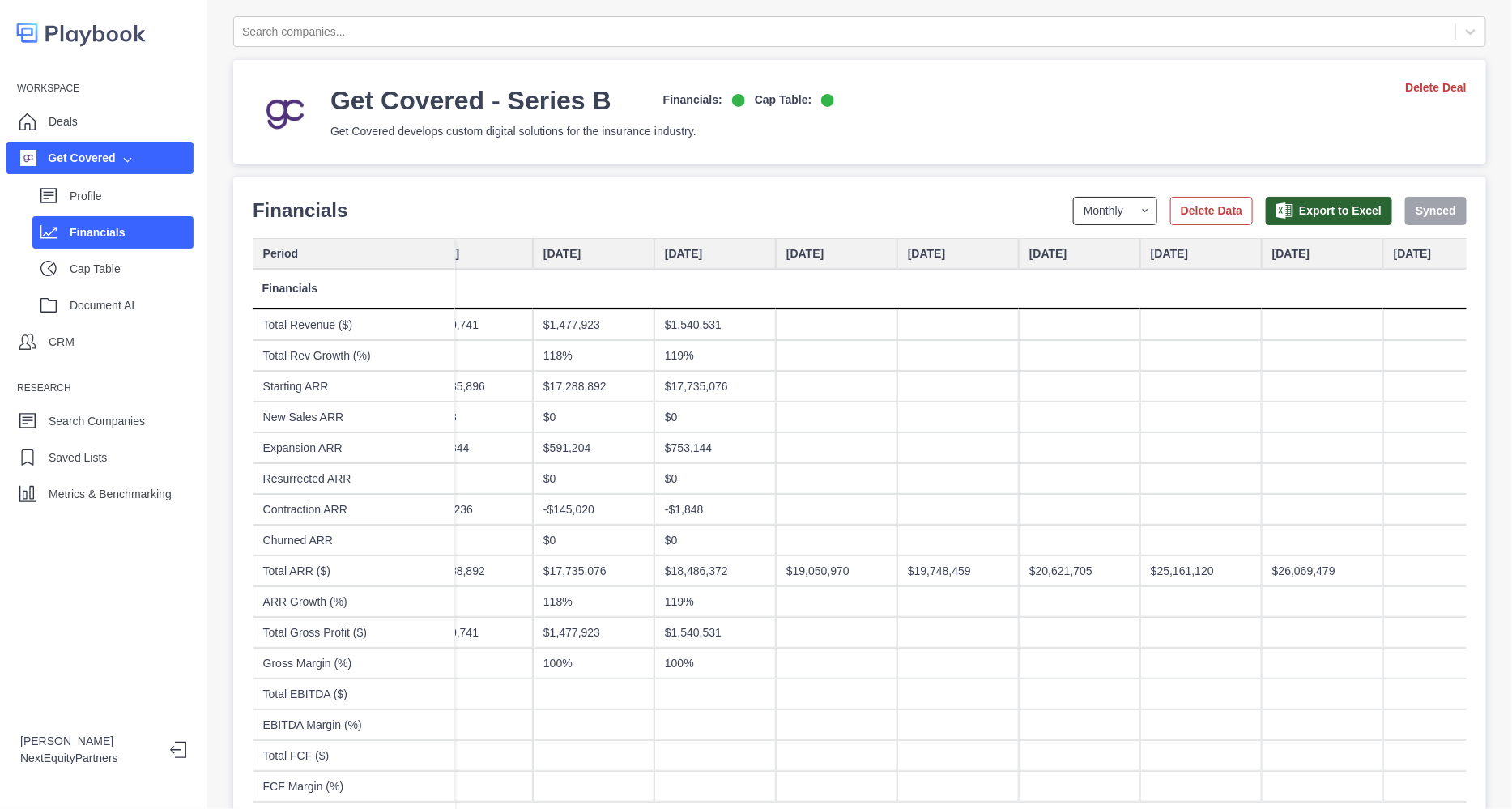
scroll to position [0, 7329]
click at [1059, 568] on div "$20,621,705" at bounding box center [1081, 571] width 121 height 31
type input "*********"
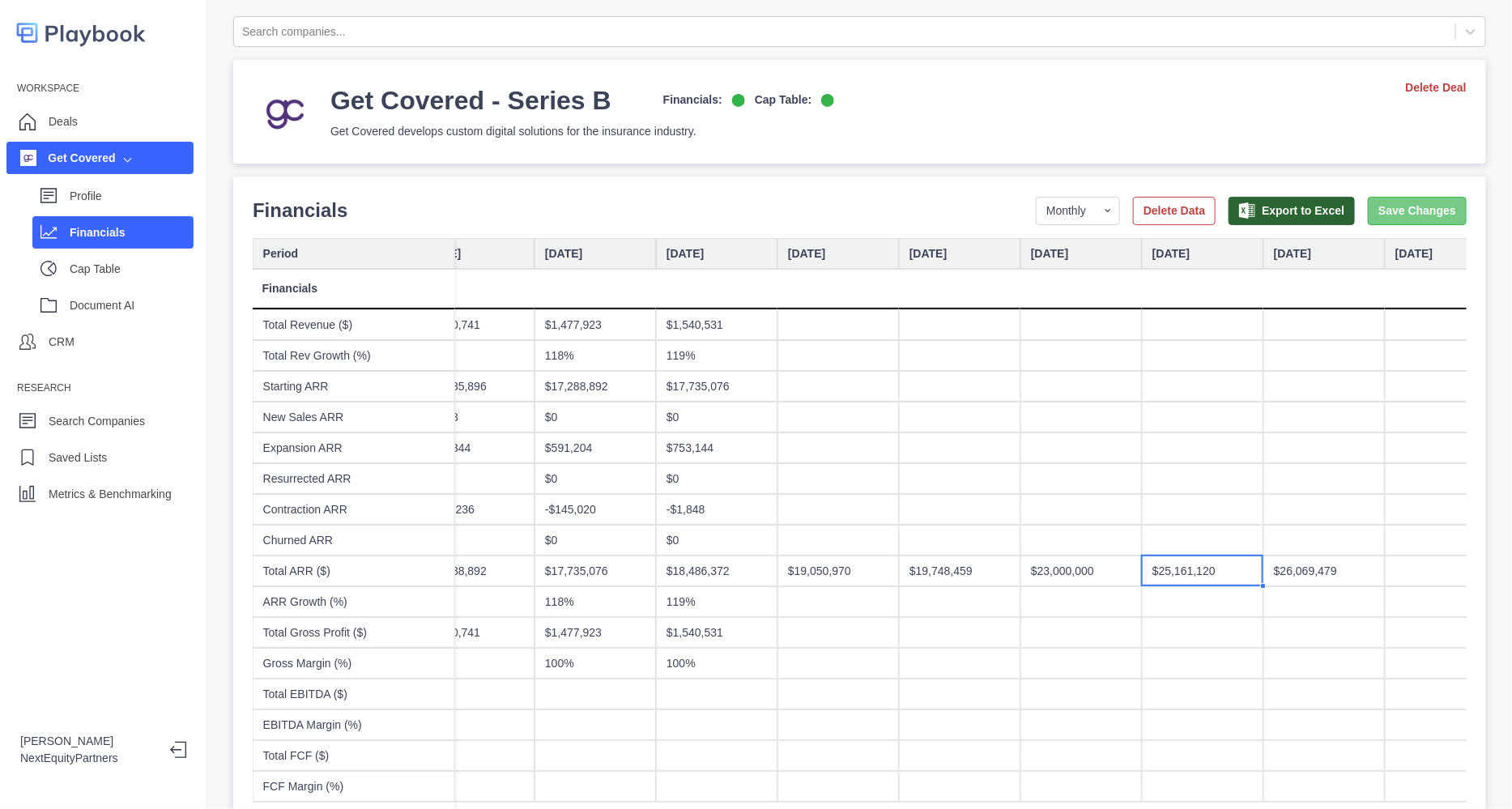
click at [1388, 212] on button "Save Changes" at bounding box center [1416, 211] width 98 height 28
click at [1415, 577] on div at bounding box center [1445, 571] width 121 height 31
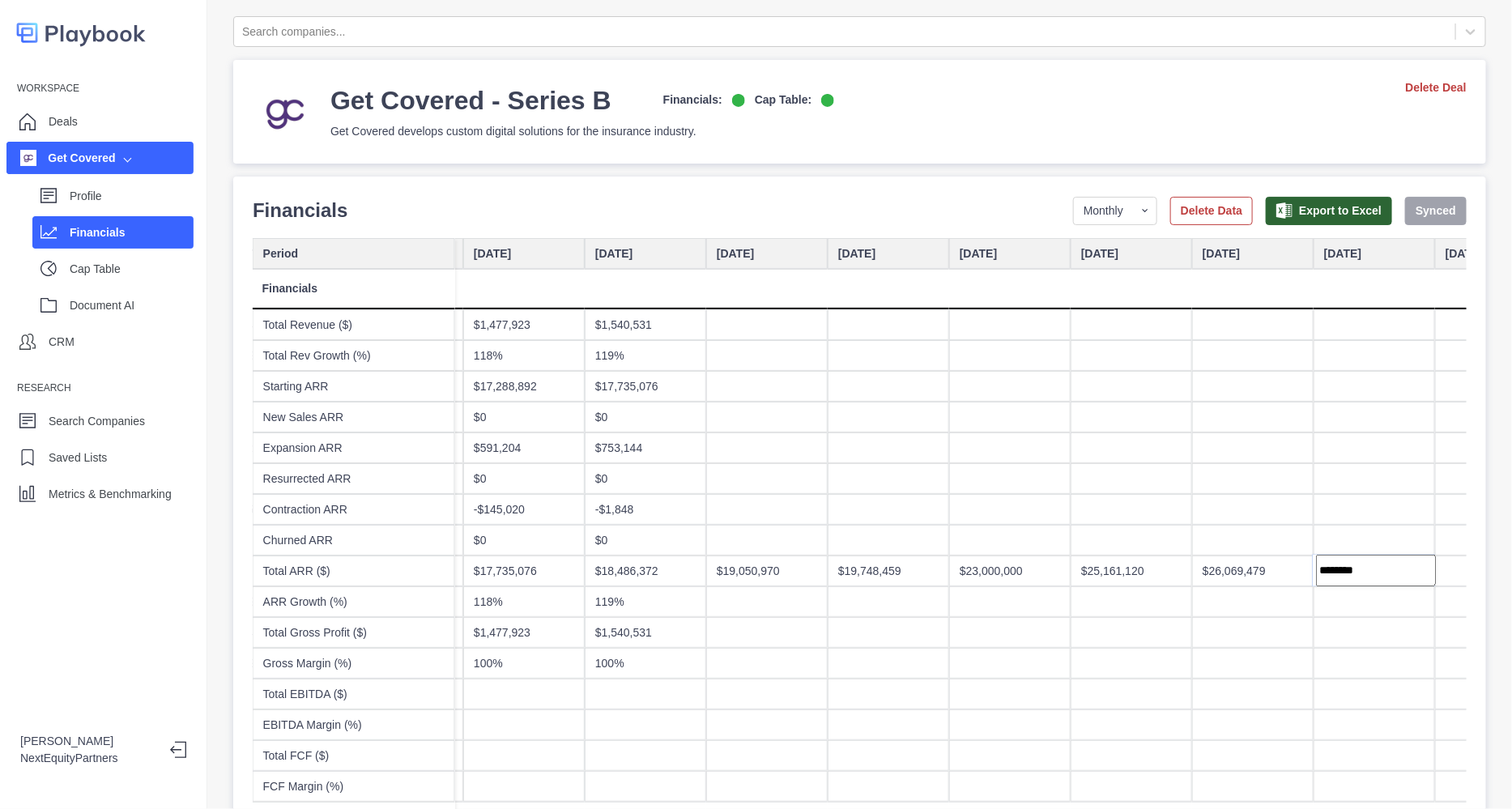
type input "*********"
click at [1214, 317] on div at bounding box center [1252, 324] width 121 height 31
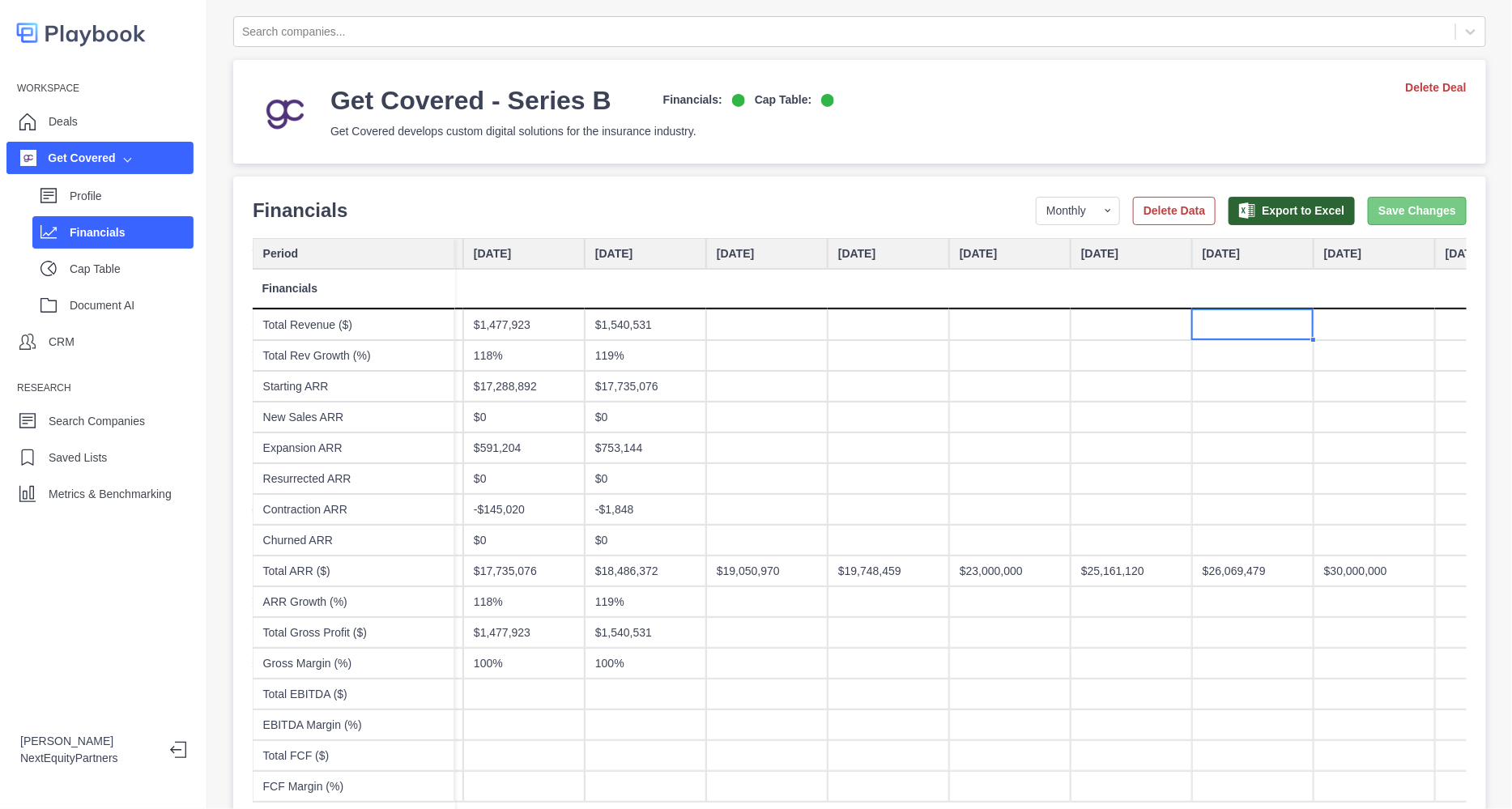
click at [1367, 215] on button "Save Changes" at bounding box center [1416, 211] width 98 height 28
click at [105, 200] on p "Profile" at bounding box center [131, 196] width 124 height 17
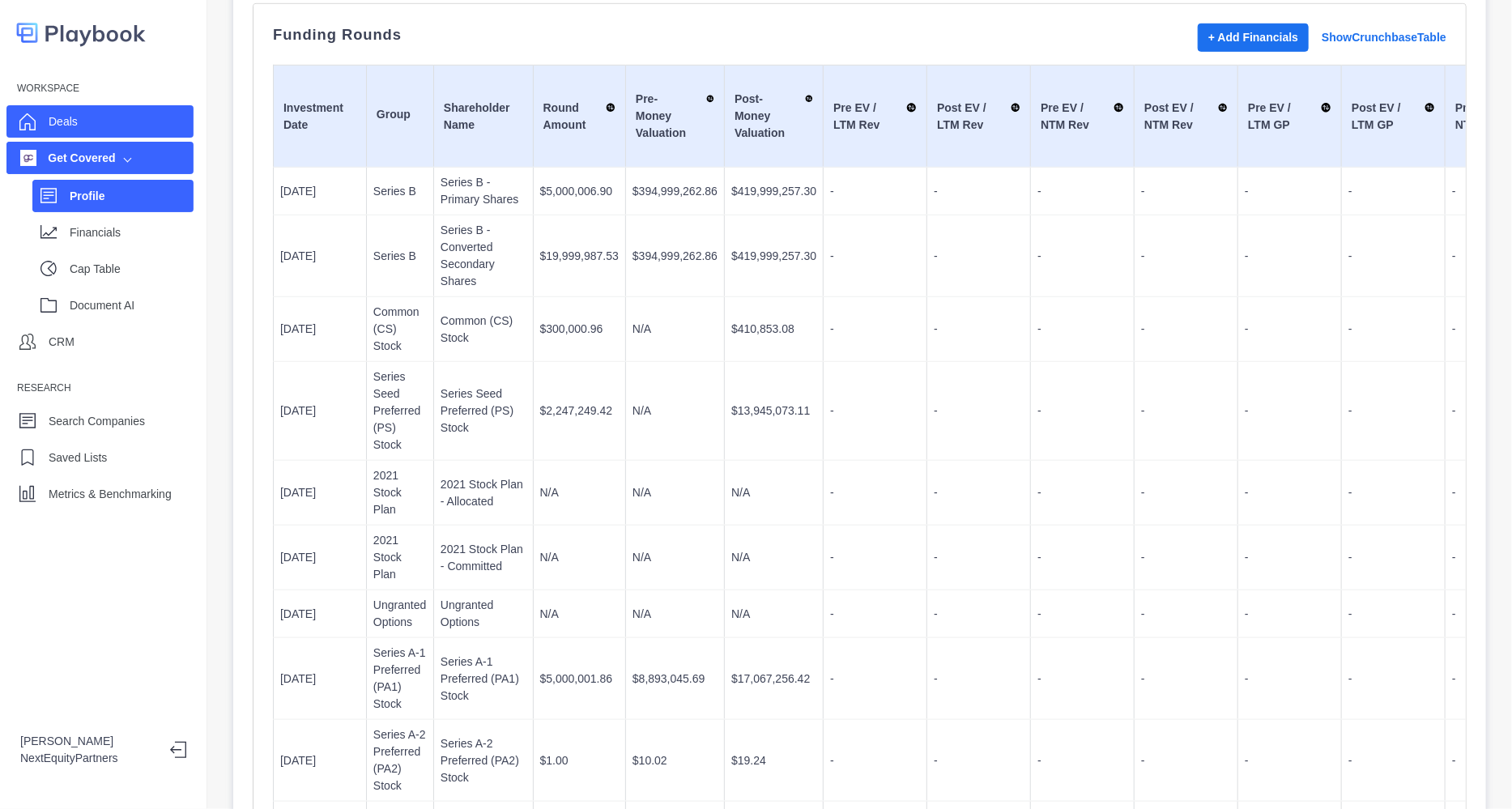
click at [53, 113] on p "Deals" at bounding box center [62, 121] width 29 height 17
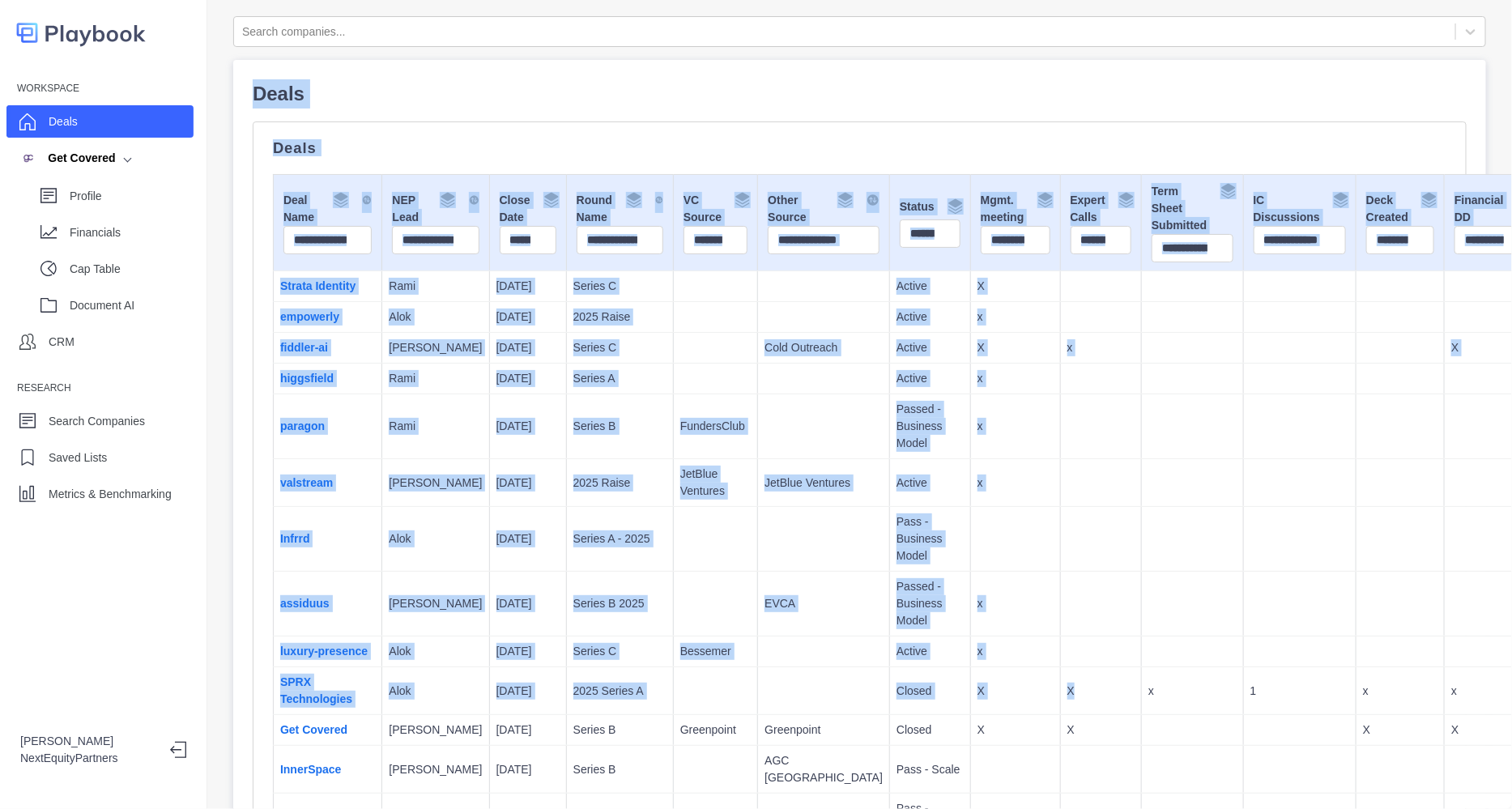
scroll to position [128, 0]
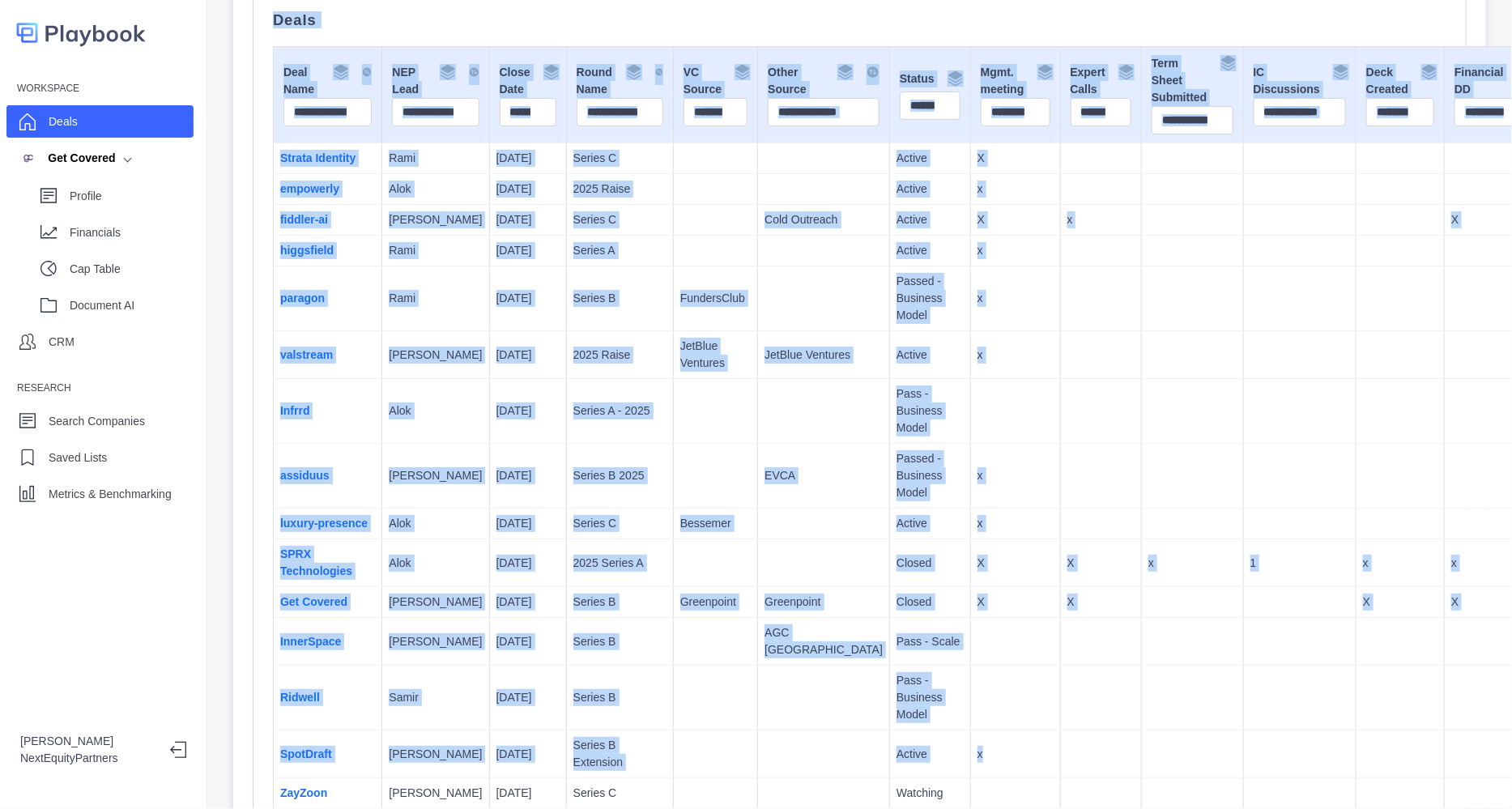
drag, startPoint x: 331, startPoint y: 130, endPoint x: 1057, endPoint y: 803, distance: 990.0
click at [1057, 803] on div "Workspace Deals Get Covered Profile Financials Cap Table Document AI CRM Resear…" at bounding box center [756, 404] width 1512 height 809
click at [1060, 584] on td "X" at bounding box center [1100, 563] width 82 height 47
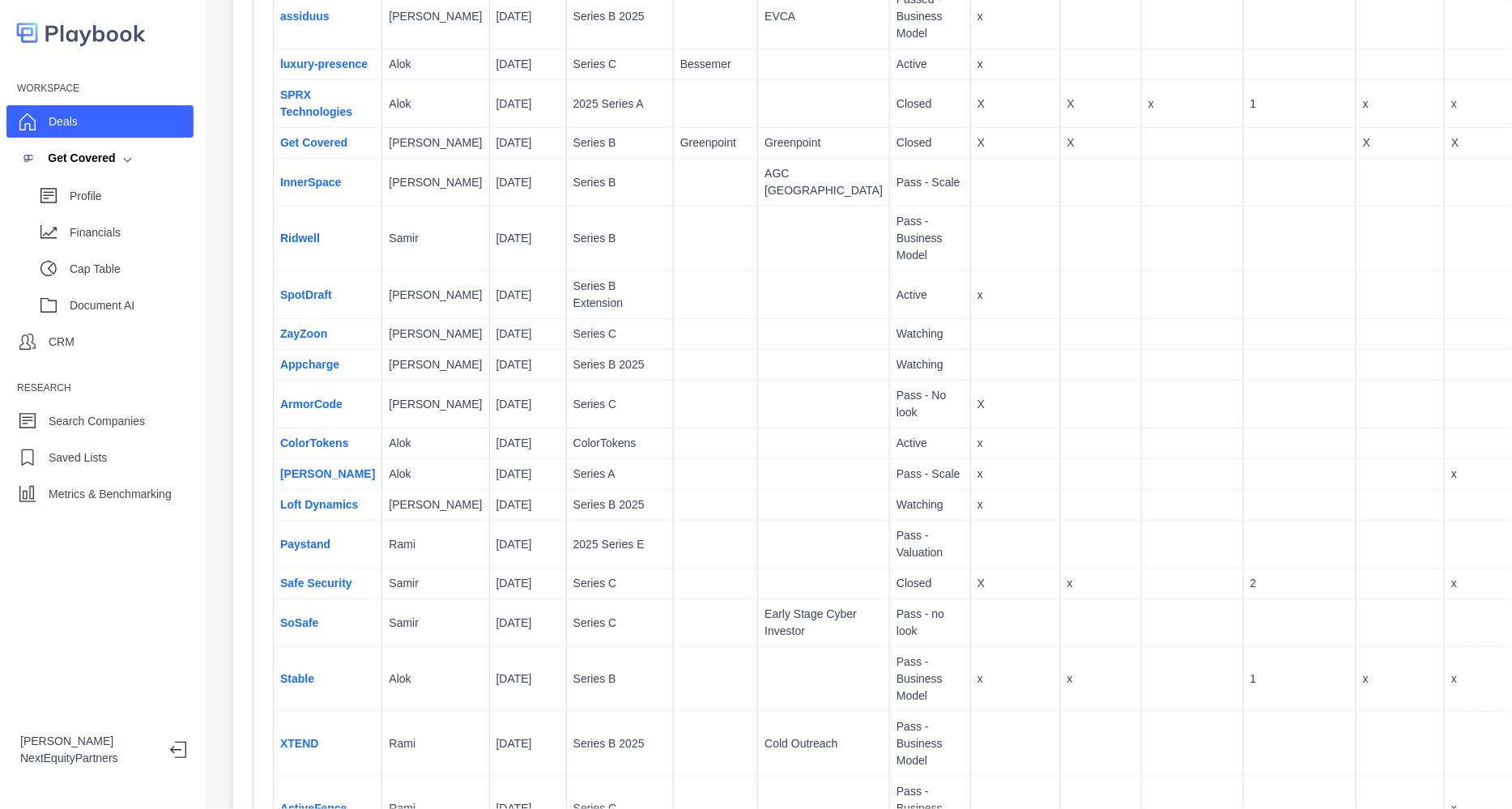
scroll to position [0, 0]
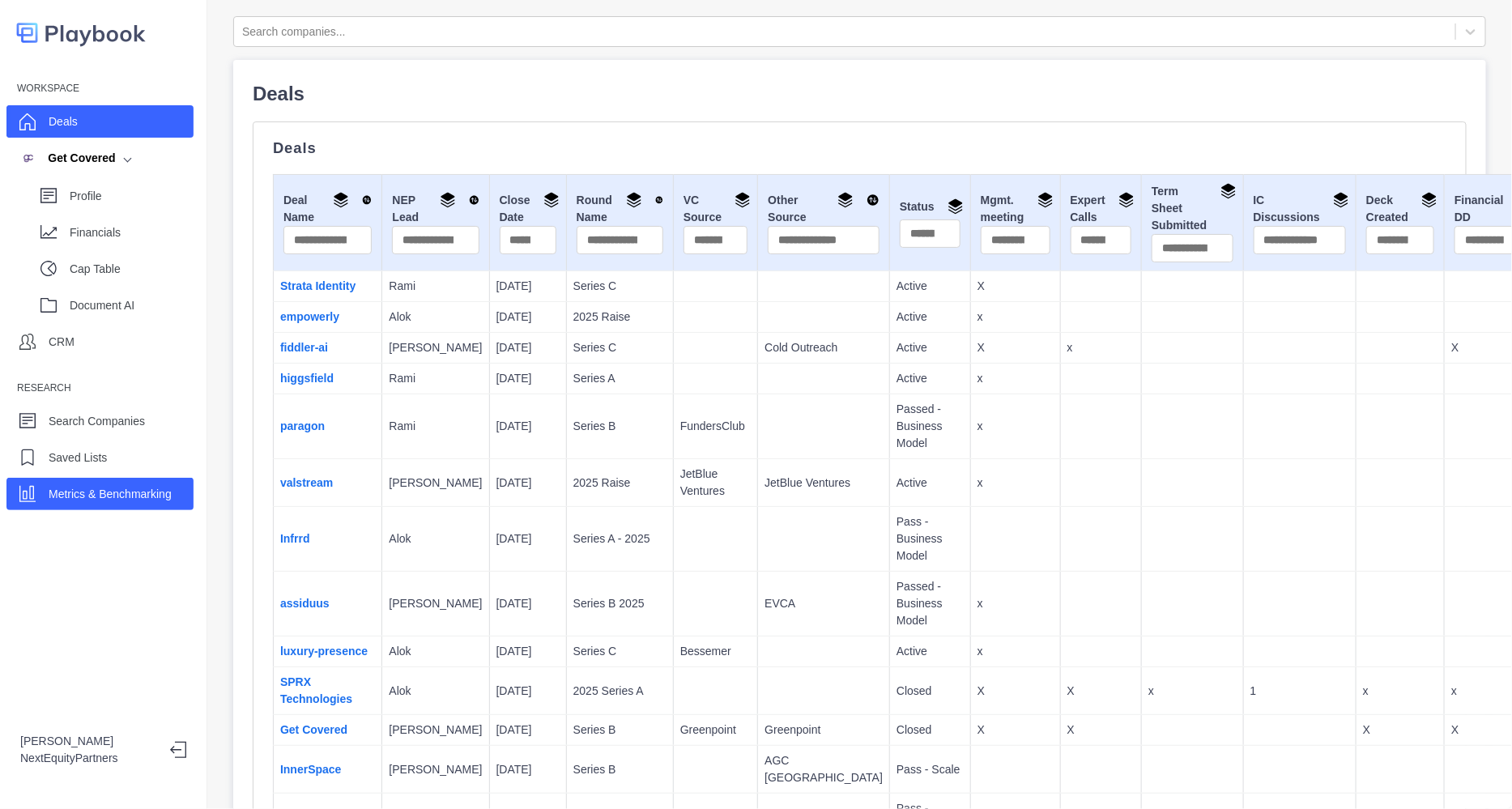
click at [107, 502] on p "Metrics & Benchmarking" at bounding box center [110, 494] width 123 height 17
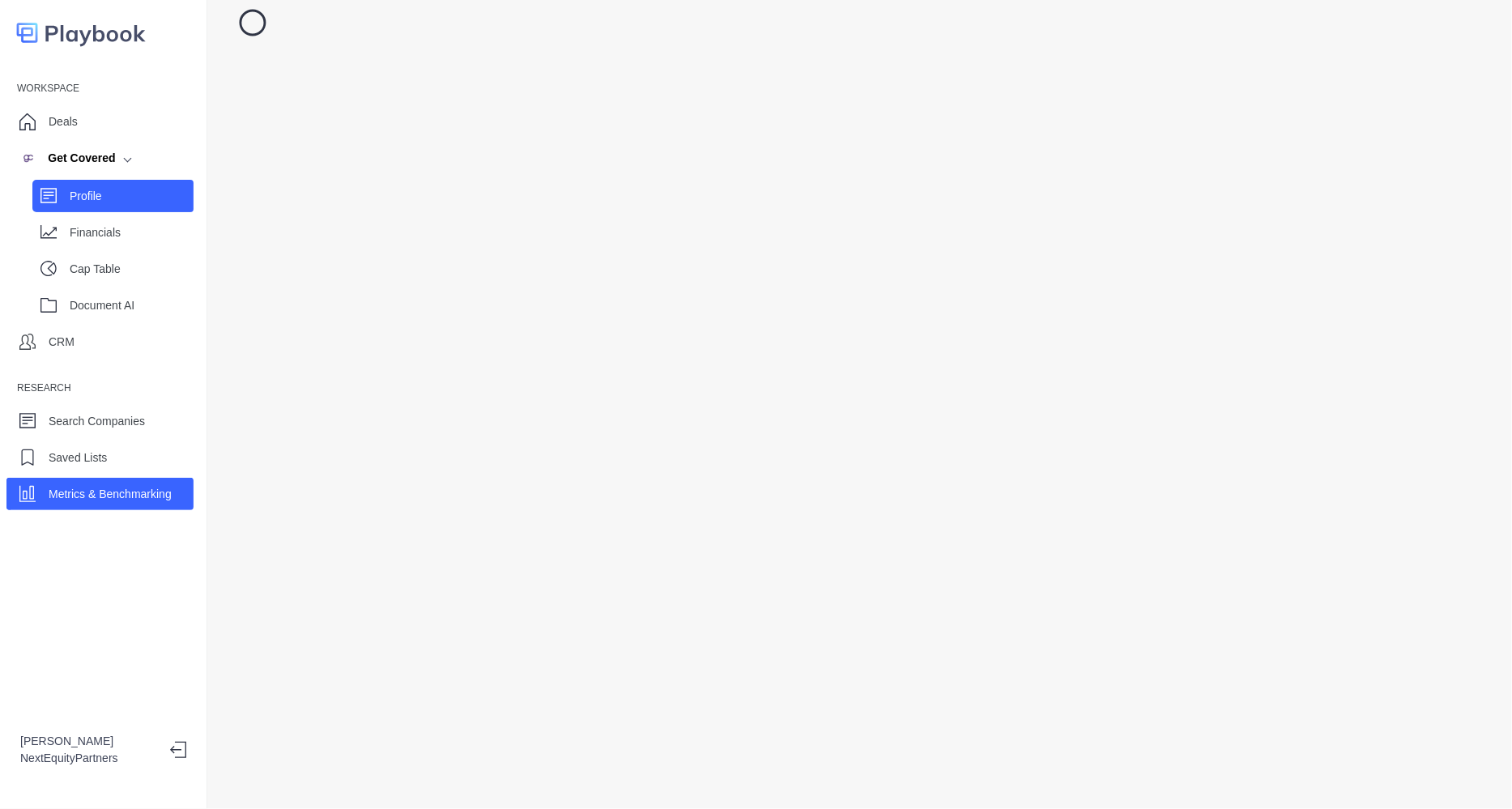
click at [77, 189] on p "Profile" at bounding box center [131, 196] width 124 height 17
